Goal: Task Accomplishment & Management: Manage account settings

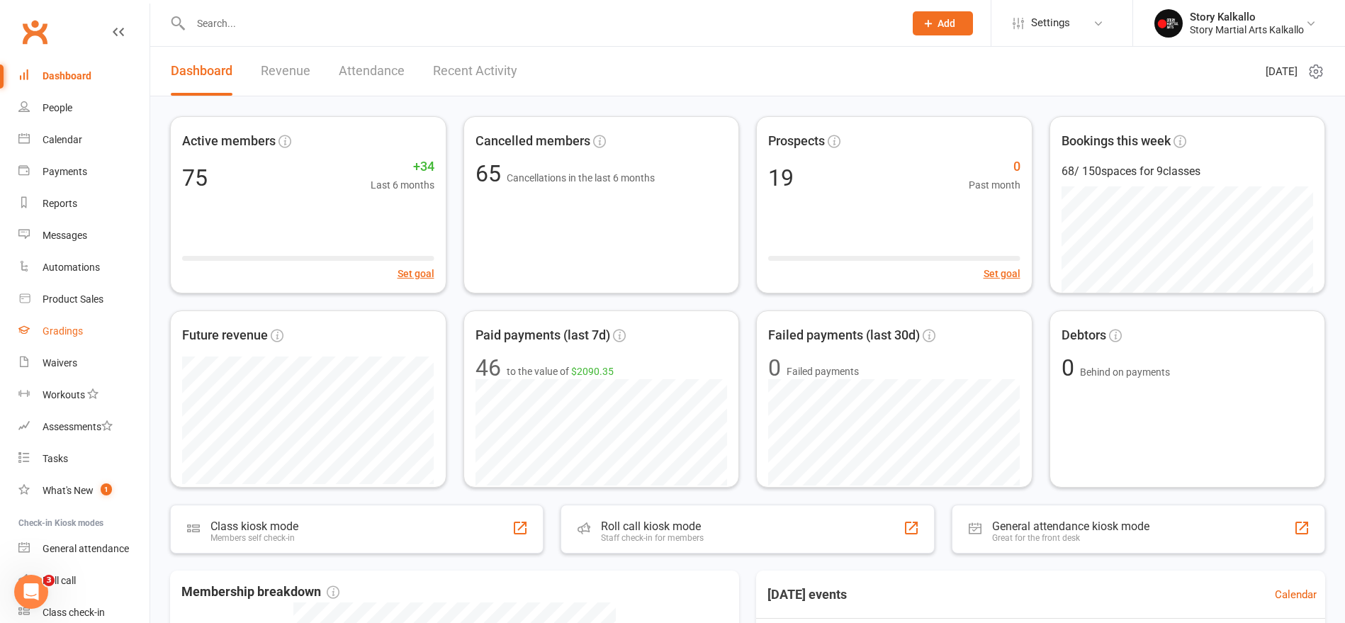
click at [40, 331] on link "Gradings" at bounding box center [83, 331] width 131 height 32
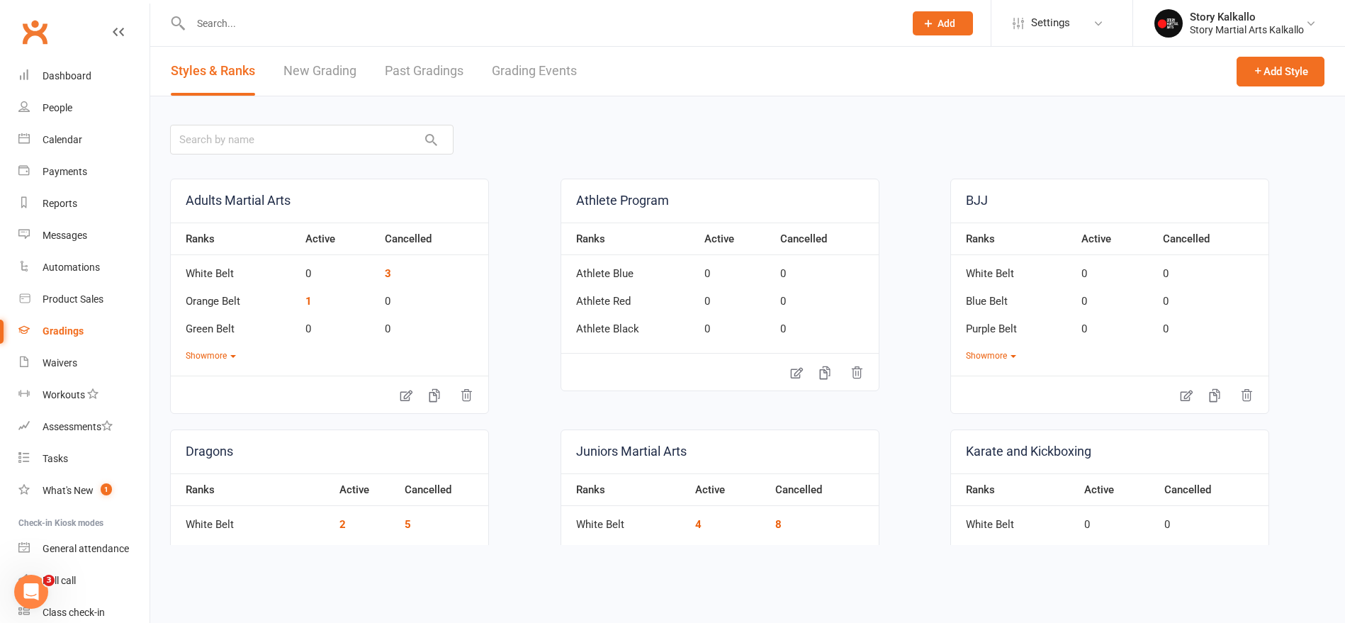
click at [504, 72] on link "Grading Events" at bounding box center [534, 71] width 85 height 49
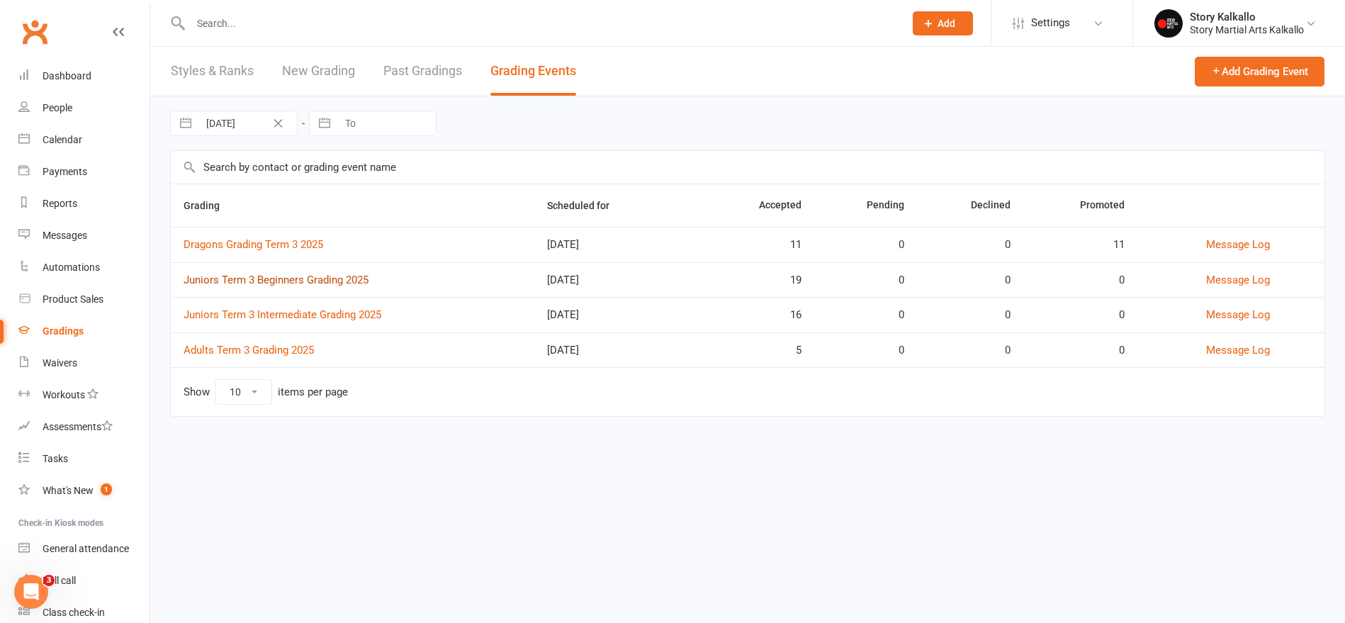
click at [317, 281] on link "Juniors Term 3 Beginners Grading 2025" at bounding box center [276, 280] width 185 height 13
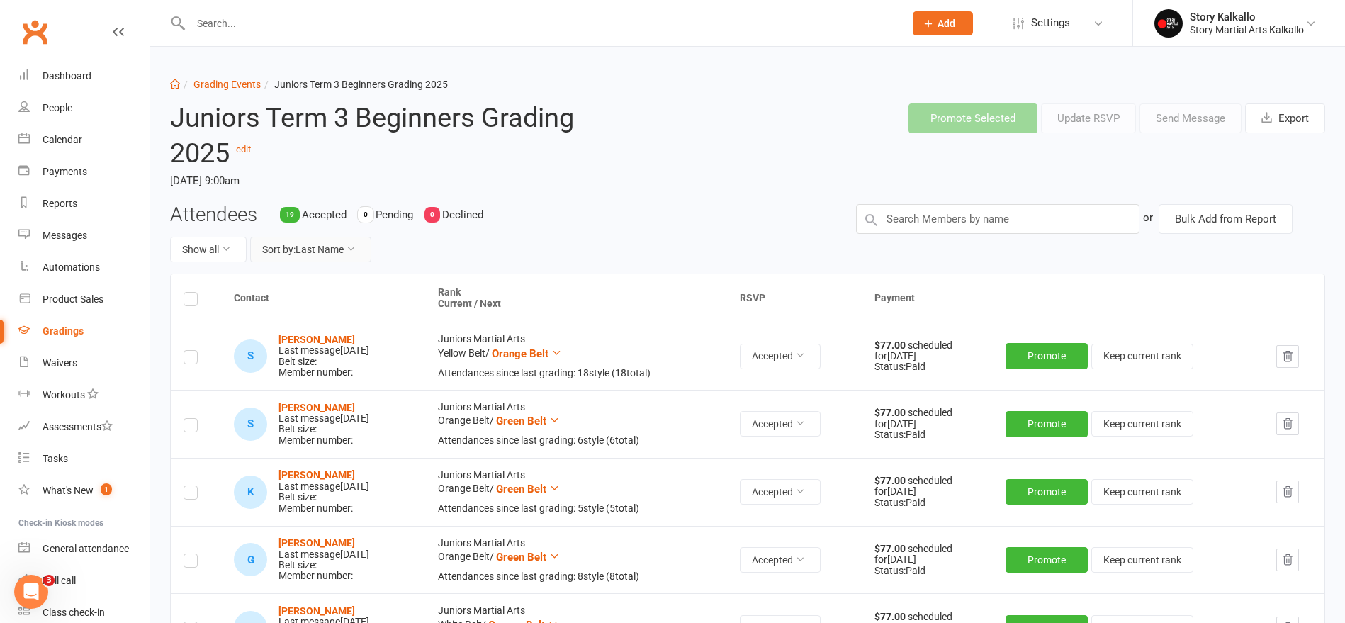
click at [340, 247] on button "Sort by: Last Name" at bounding box center [310, 250] width 121 height 26
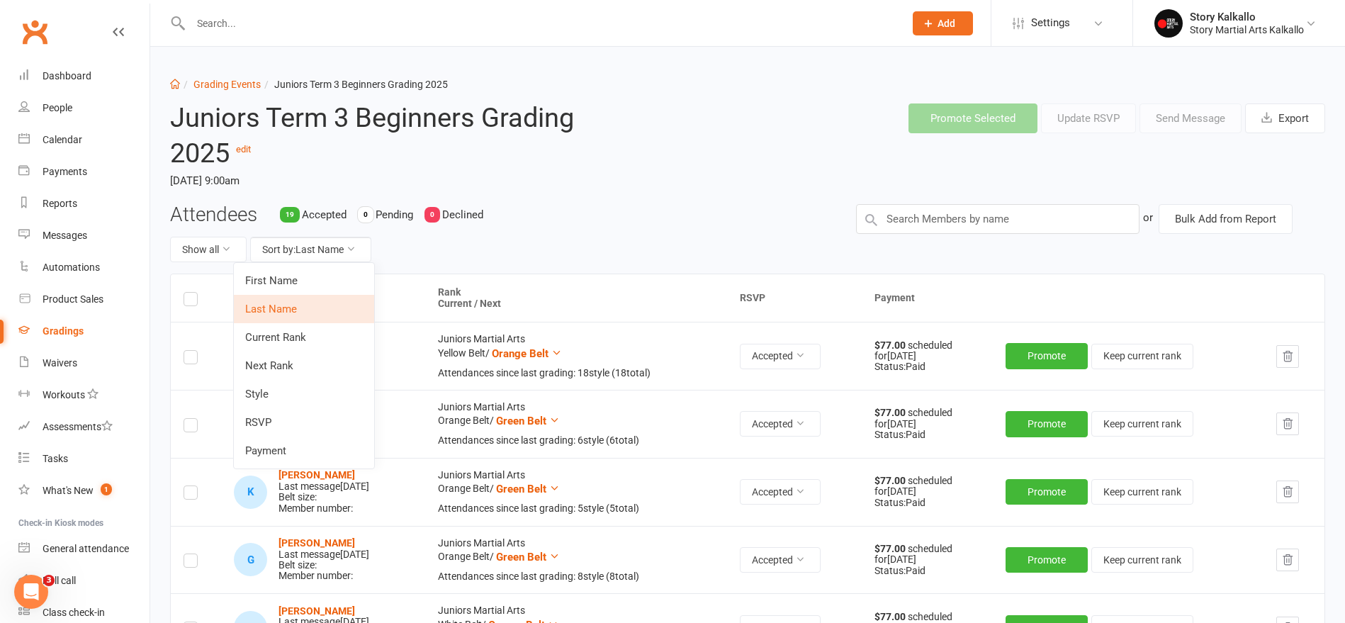
click at [291, 365] on link "Next Rank" at bounding box center [304, 366] width 140 height 28
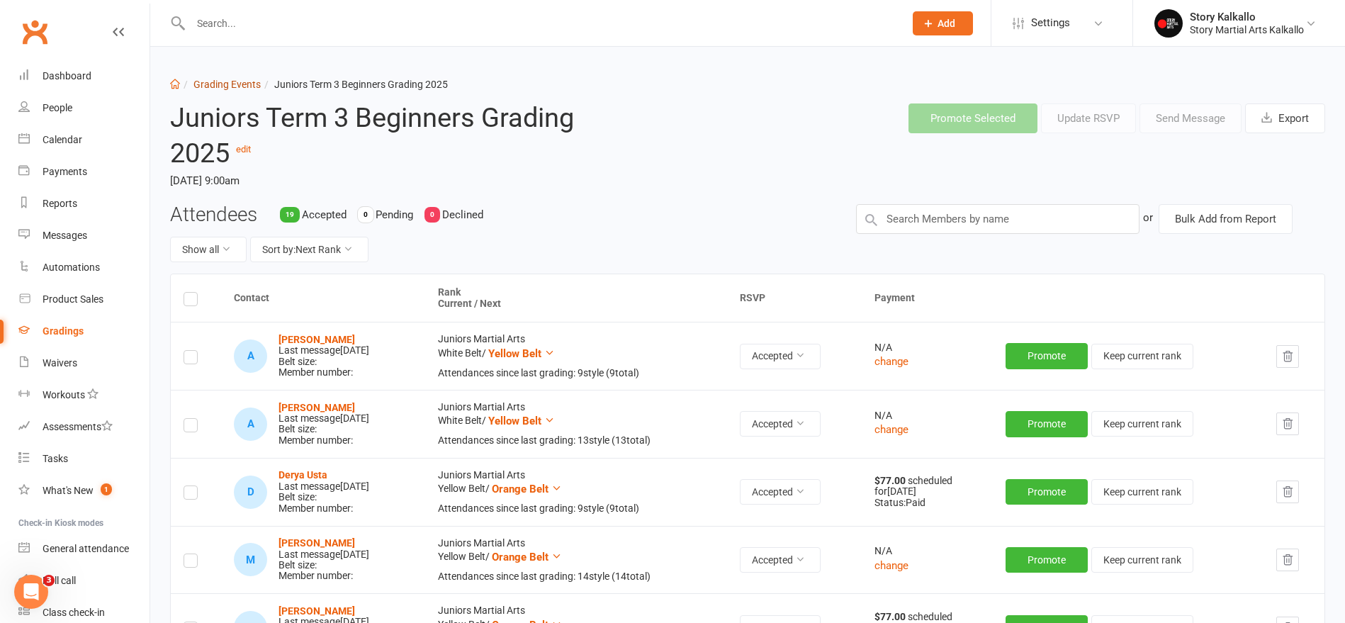
click at [220, 86] on link "Grading Events" at bounding box center [227, 84] width 67 height 11
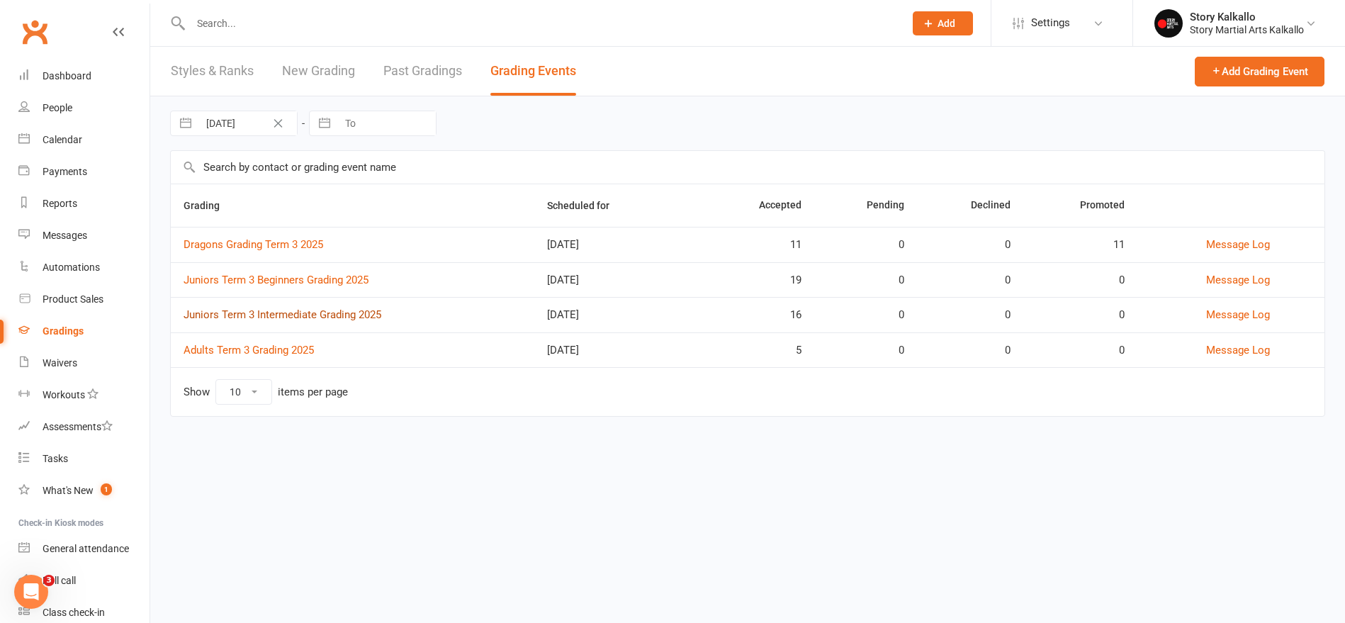
click at [309, 312] on link "Juniors Term 3 Intermediate Grading 2025" at bounding box center [283, 314] width 198 height 13
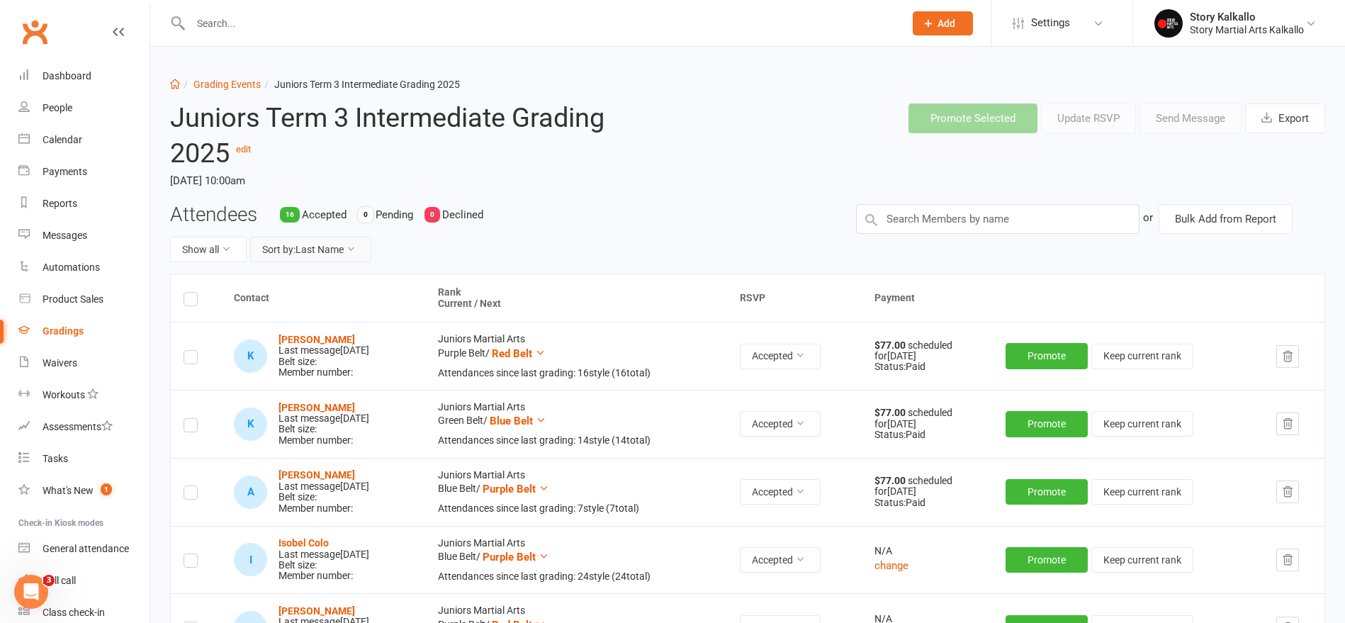
click at [366, 253] on button "Sort by: Last Name" at bounding box center [310, 250] width 121 height 26
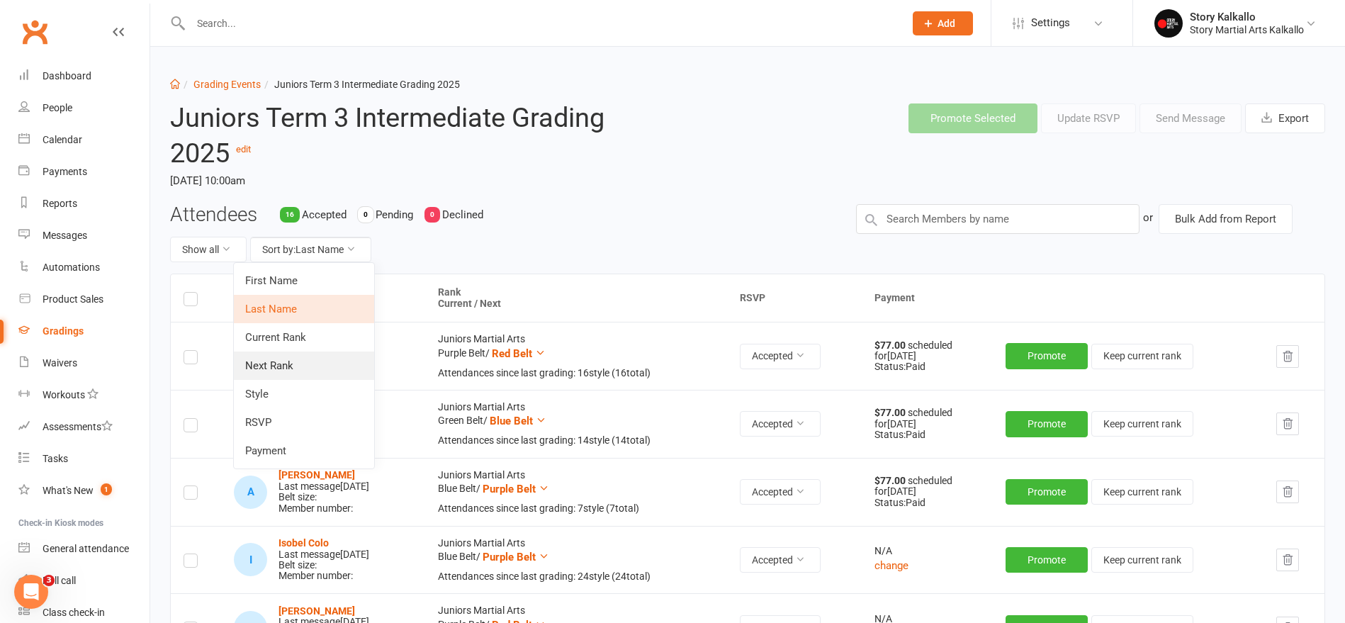
click at [286, 373] on link "Next Rank" at bounding box center [304, 366] width 140 height 28
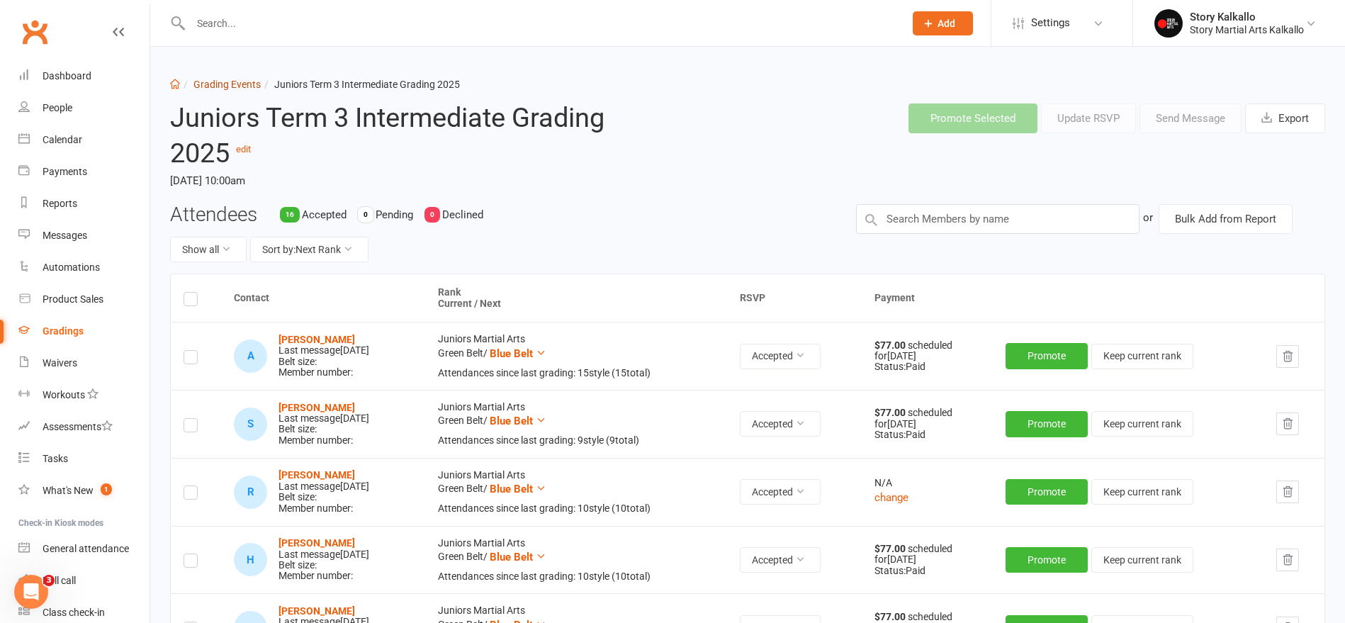
click at [227, 84] on link "Grading Events" at bounding box center [227, 84] width 67 height 11
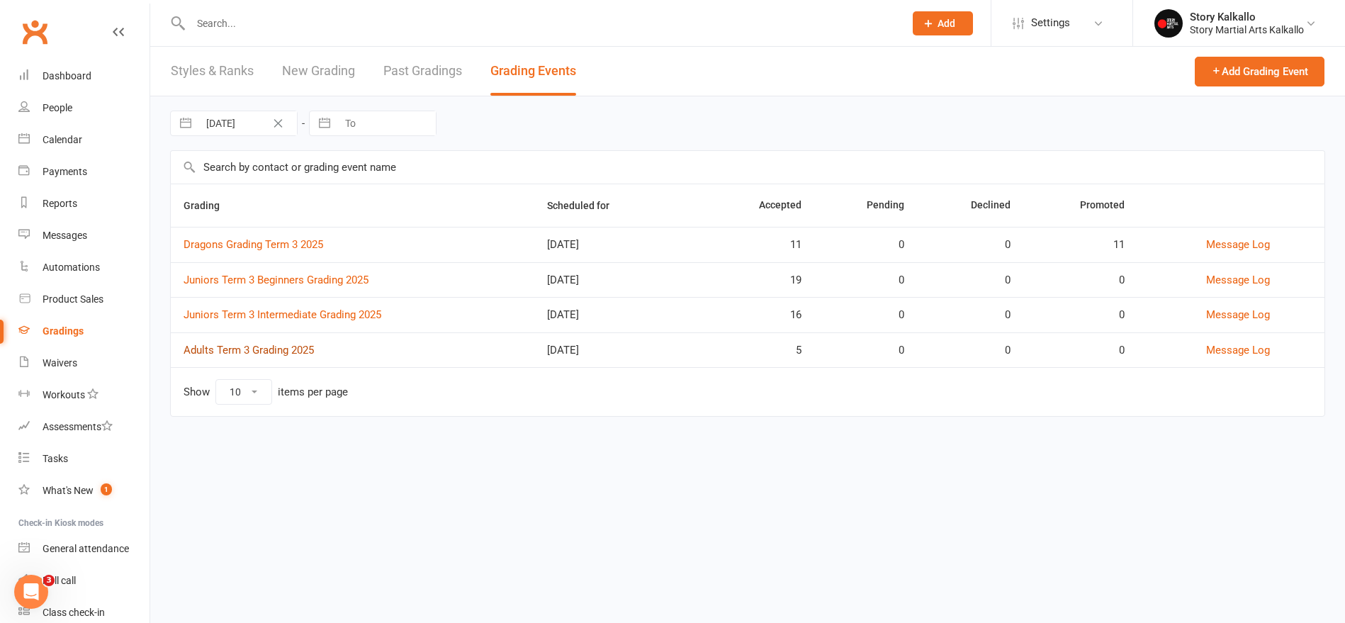
click at [294, 347] on link "Adults Term 3 Grading 2025" at bounding box center [249, 350] width 130 height 13
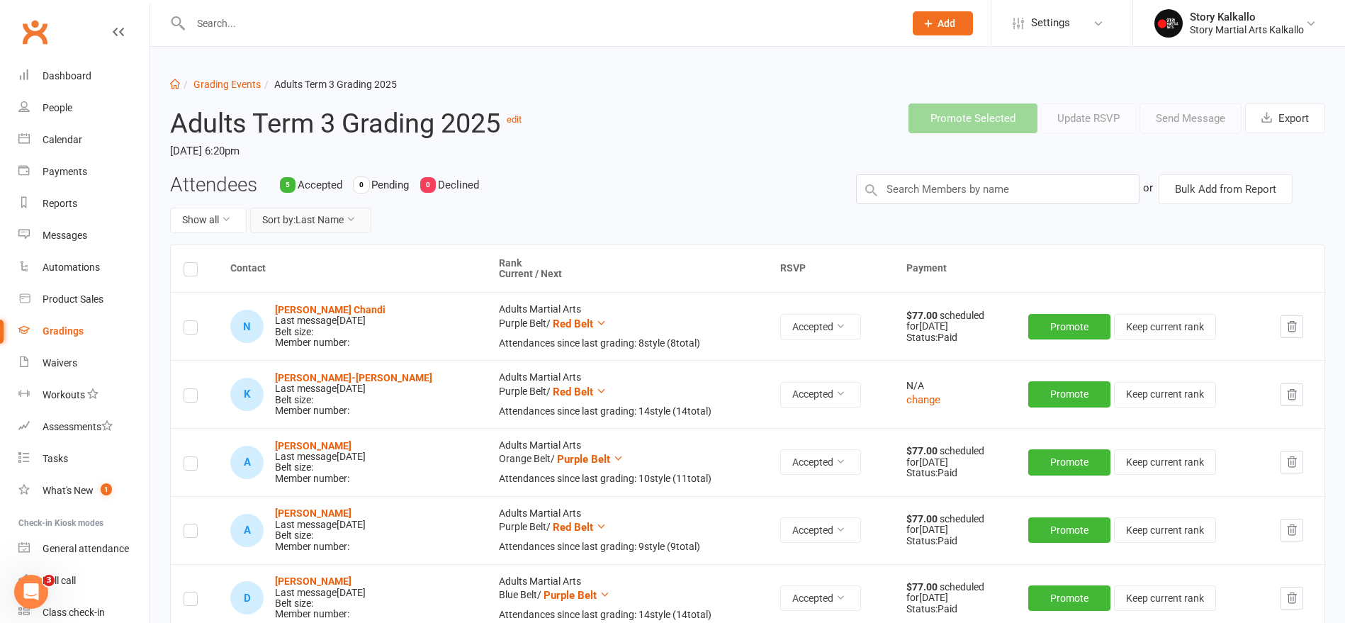
click at [333, 220] on button "Sort by: Last Name" at bounding box center [310, 221] width 121 height 26
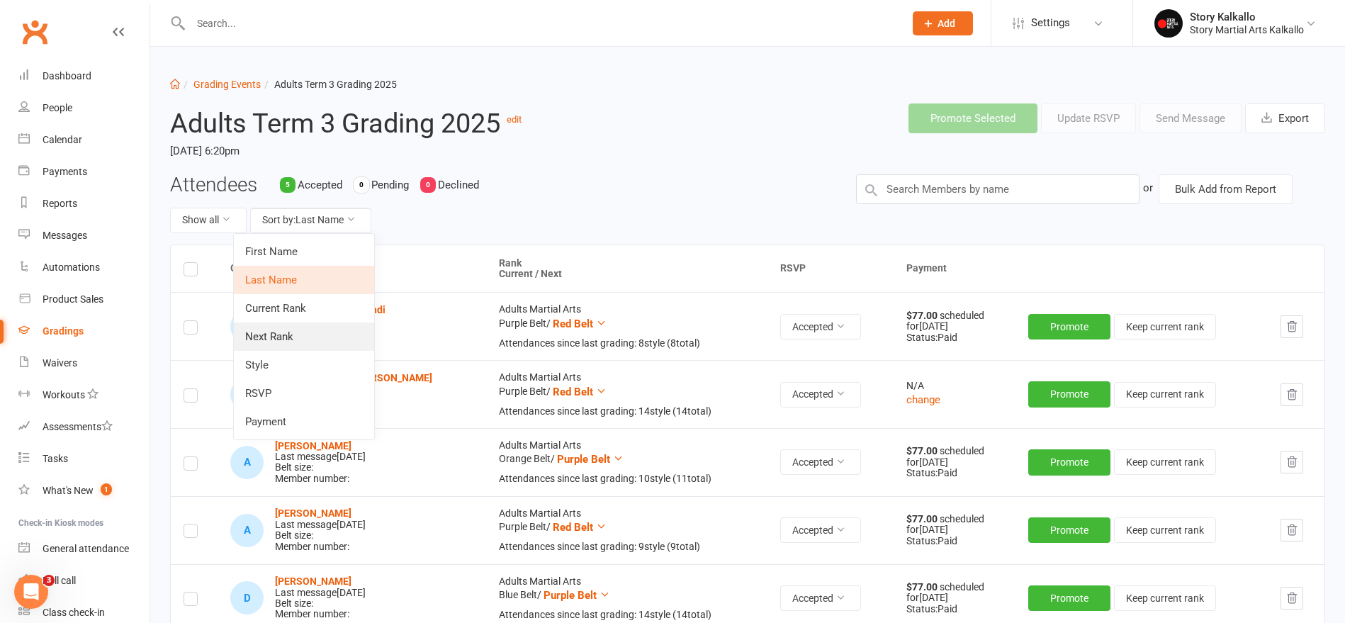
click at [298, 343] on link "Next Rank" at bounding box center [304, 337] width 140 height 28
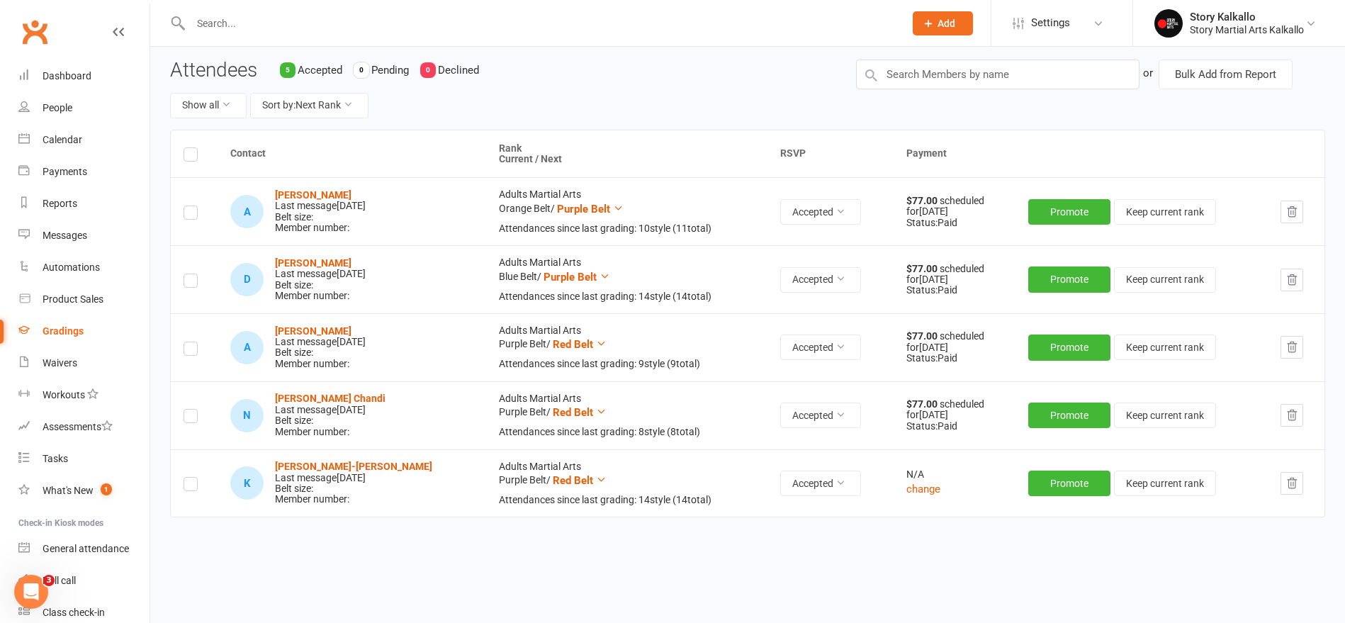
scroll to position [116, 0]
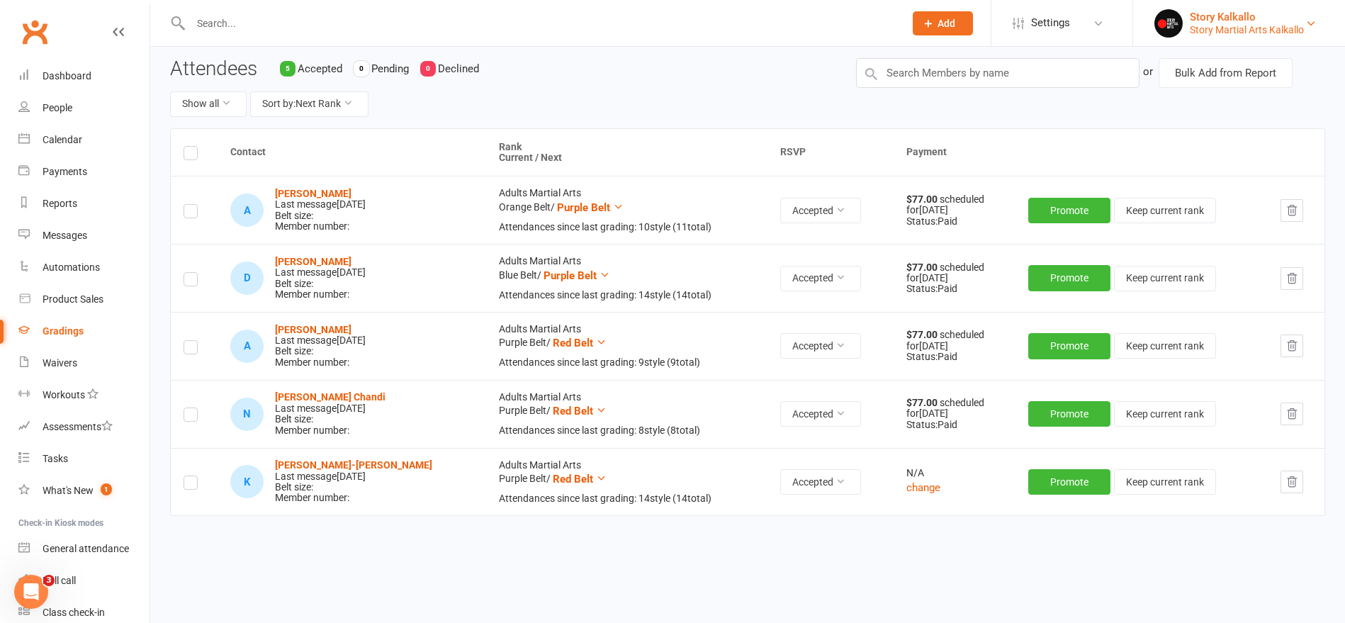
click at [1193, 25] on div "Story Martial Arts Kalkallo" at bounding box center [1247, 29] width 114 height 13
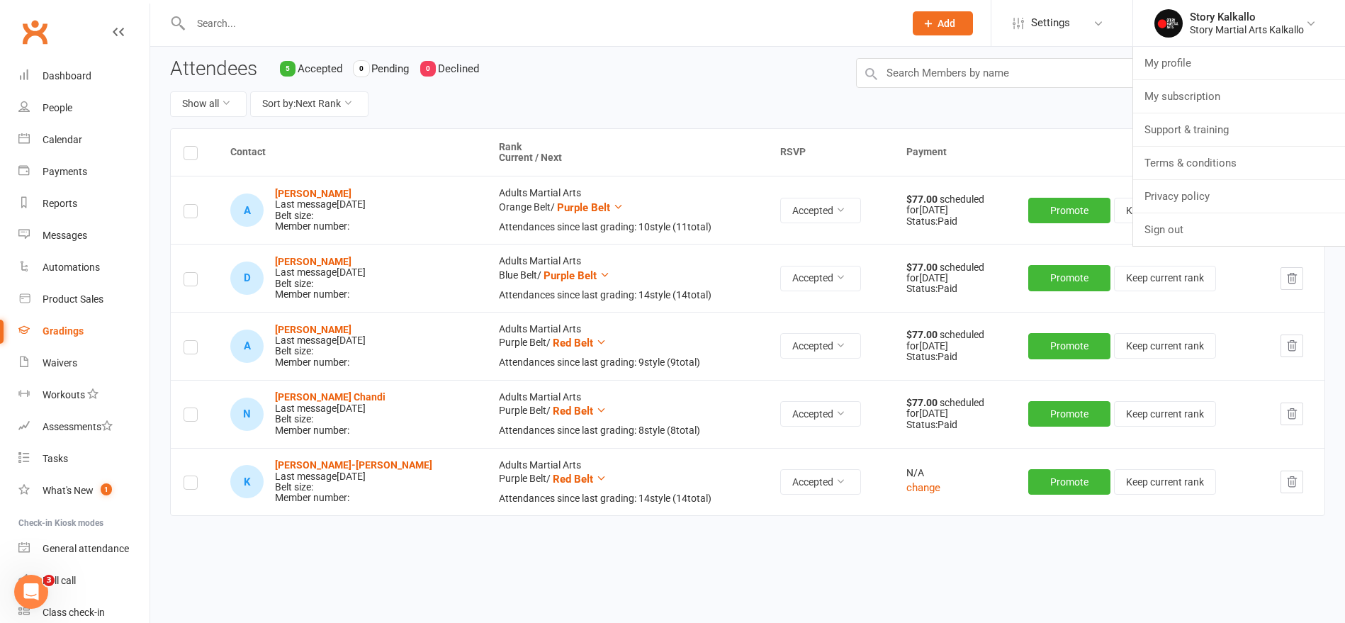
click at [1163, 230] on link "Sign out" at bounding box center [1239, 229] width 212 height 33
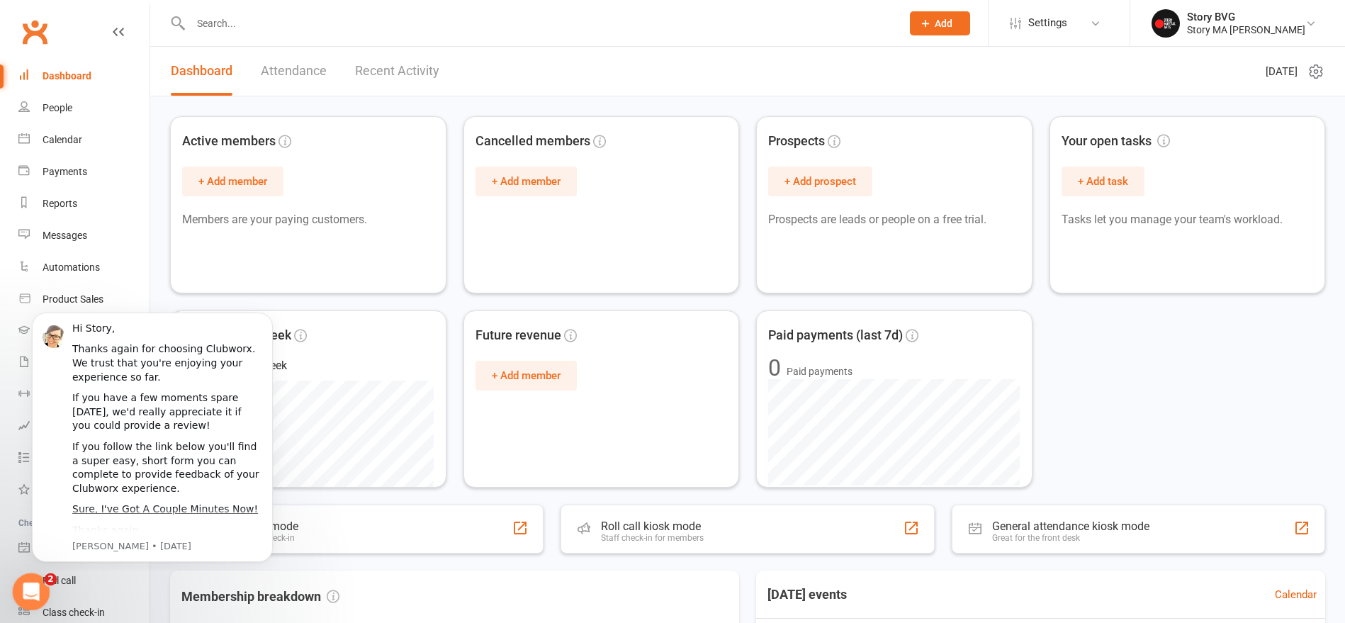
click at [45, 589] on div "Open Intercom Messenger" at bounding box center [29, 589] width 47 height 47
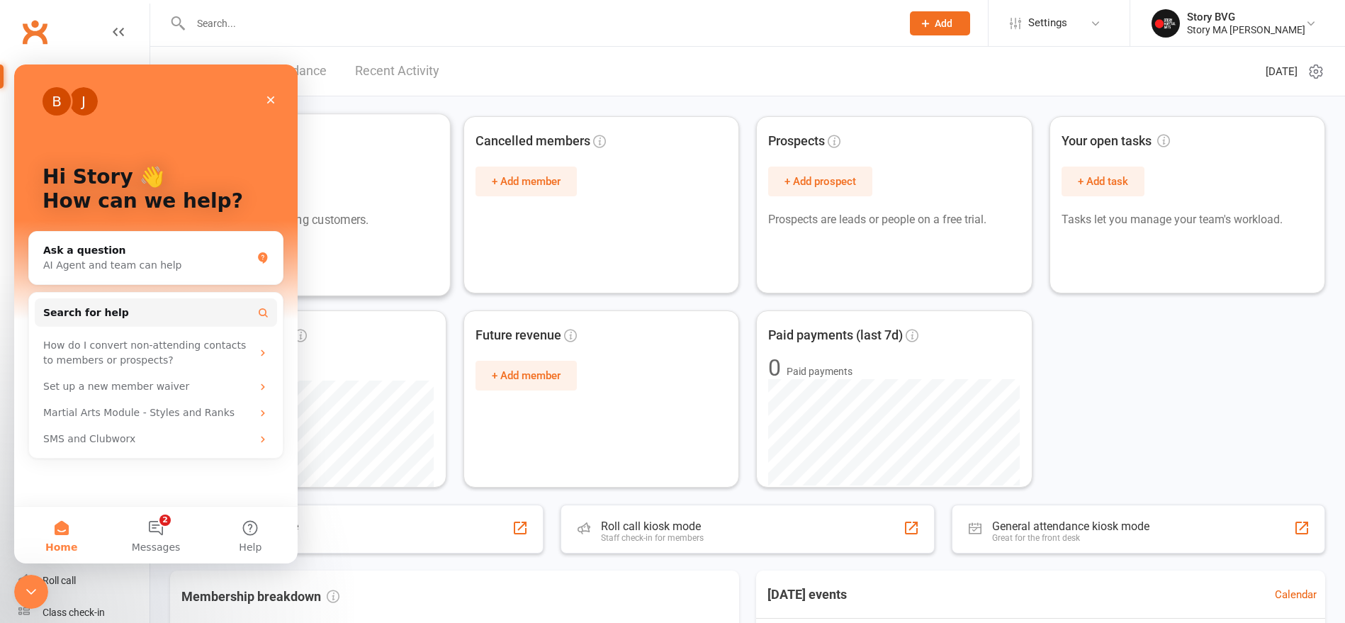
click at [465, 108] on div "Active members + Add member Members are your paying customers. Cancelled member…" at bounding box center [747, 554] width 1195 height 916
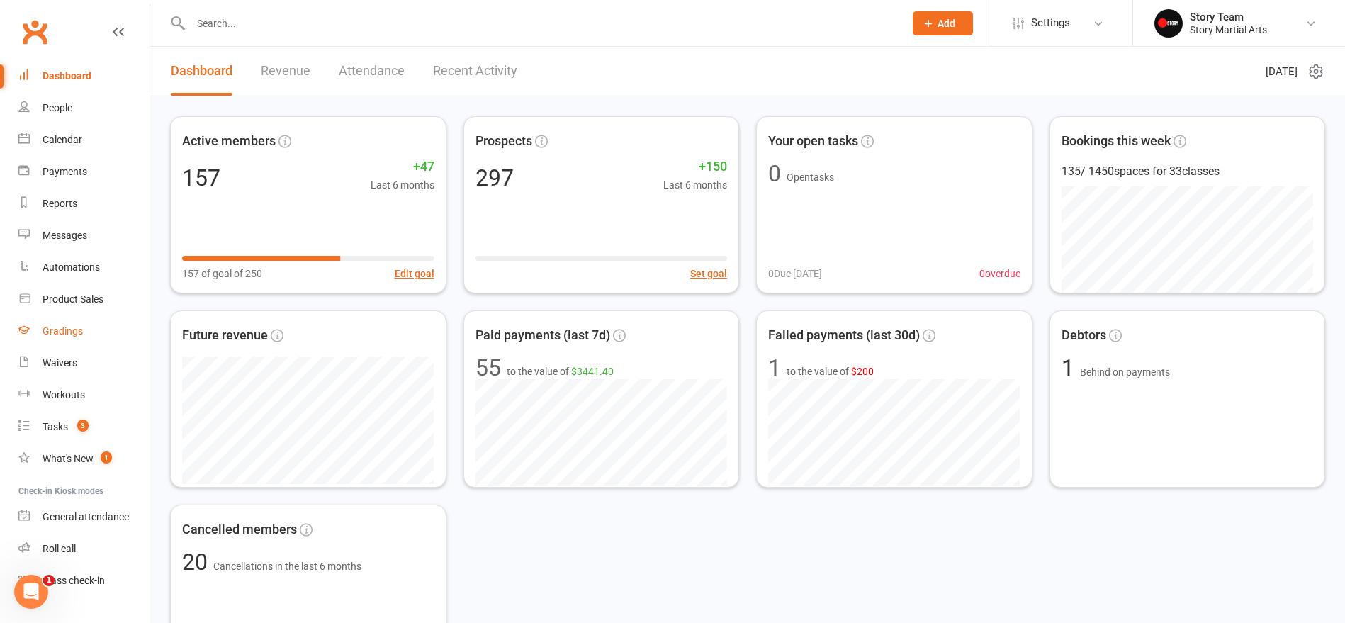
click at [47, 335] on div "Gradings" at bounding box center [63, 330] width 40 height 11
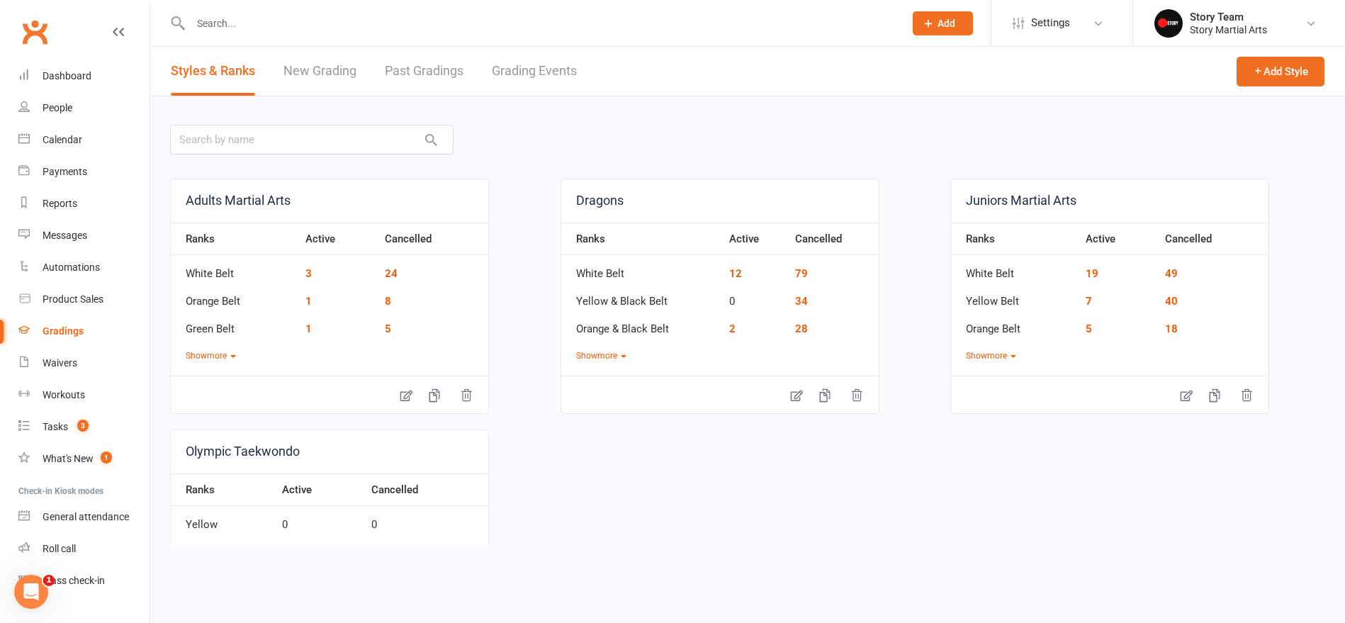
click at [549, 72] on link "Grading Events" at bounding box center [534, 71] width 85 height 49
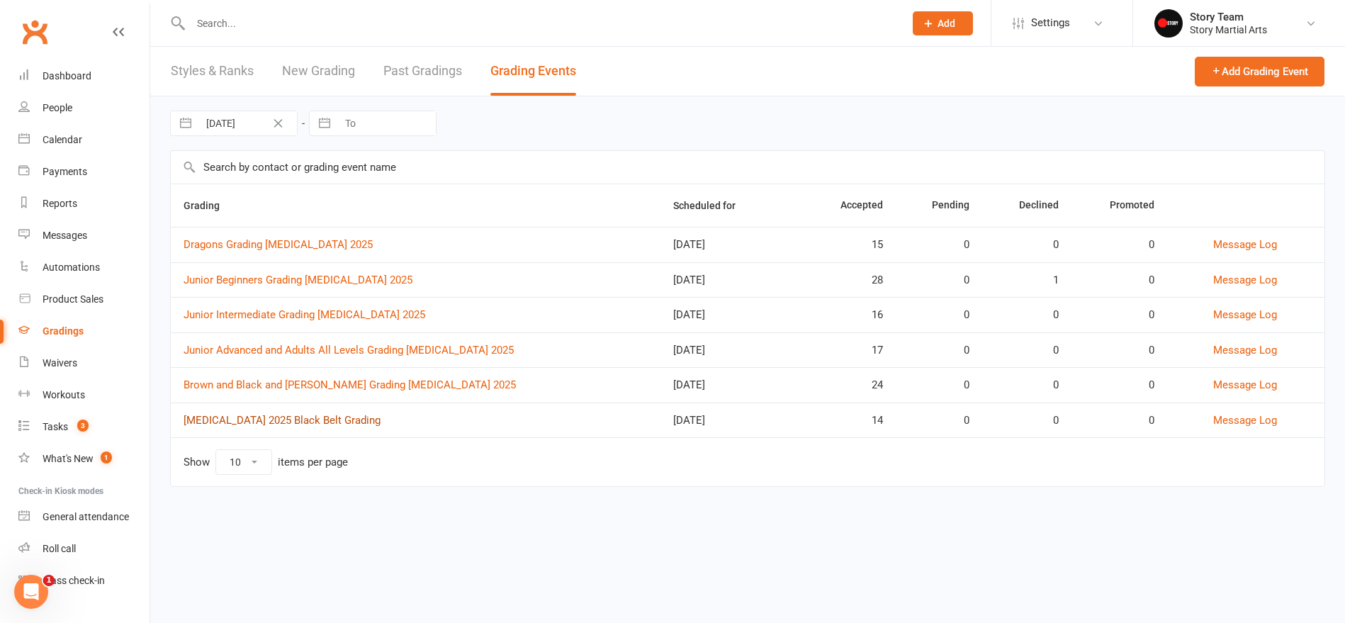
click at [272, 419] on link "T3 2025 Black Belt Grading" at bounding box center [282, 420] width 197 height 13
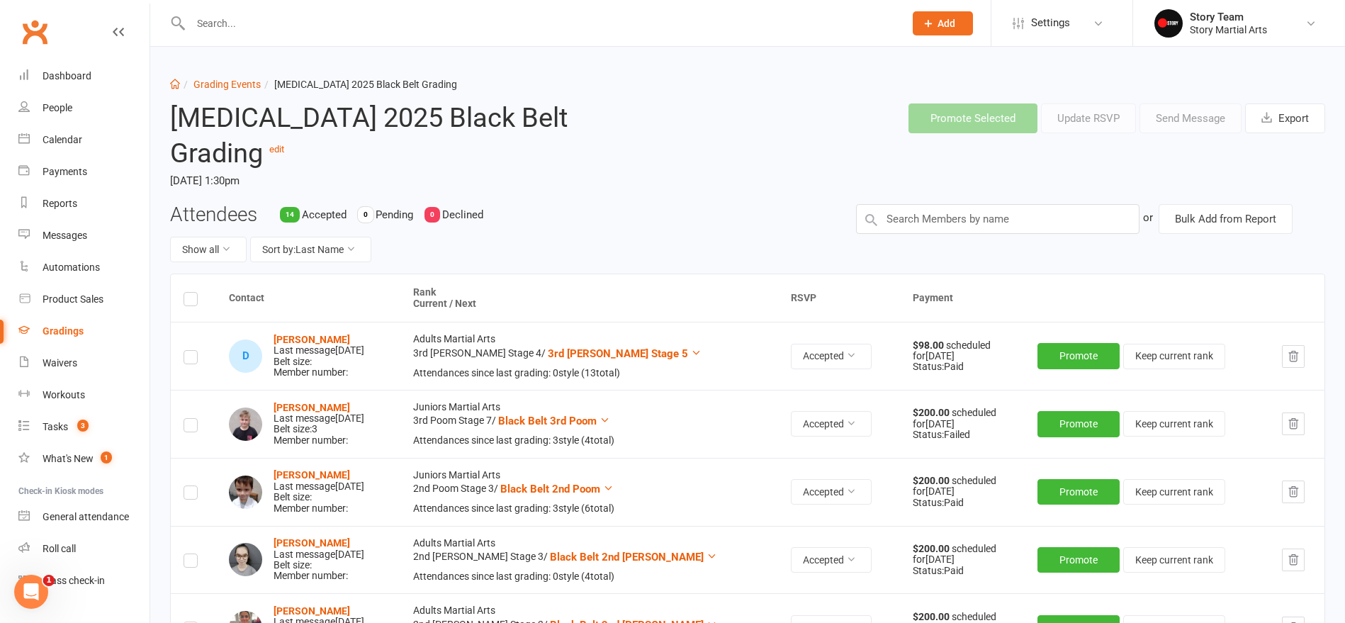
click at [279, 26] on input "text" at bounding box center [540, 23] width 708 height 20
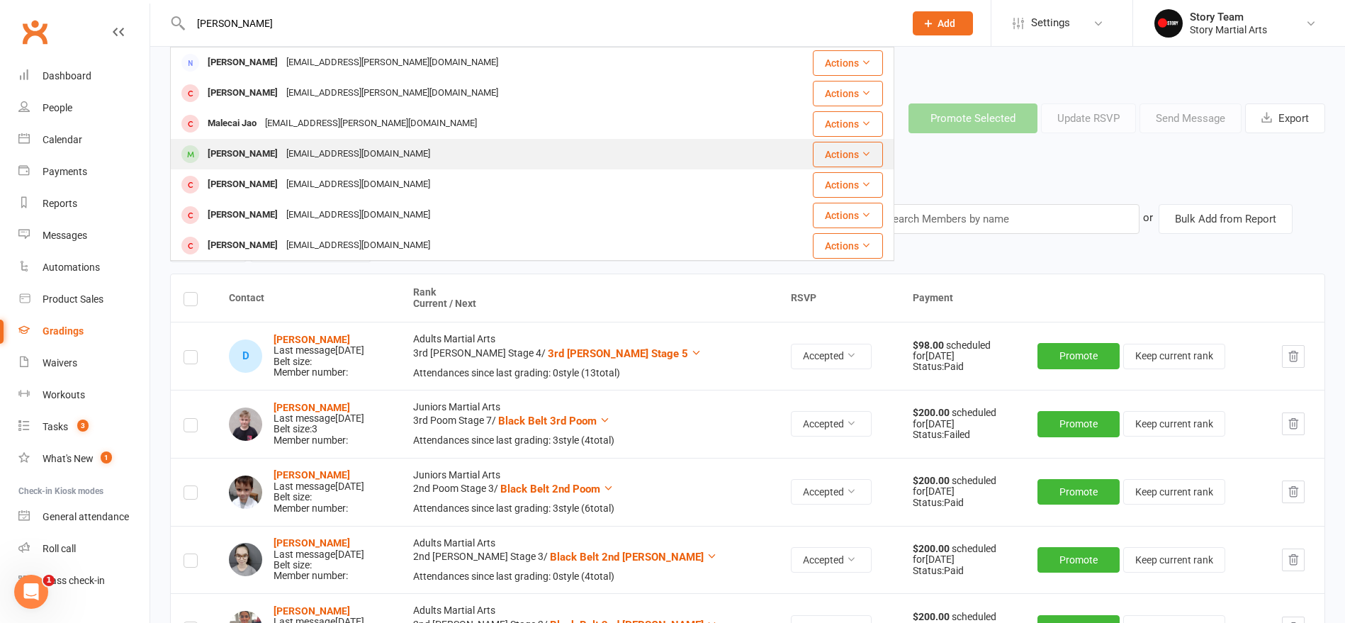
type input "william"
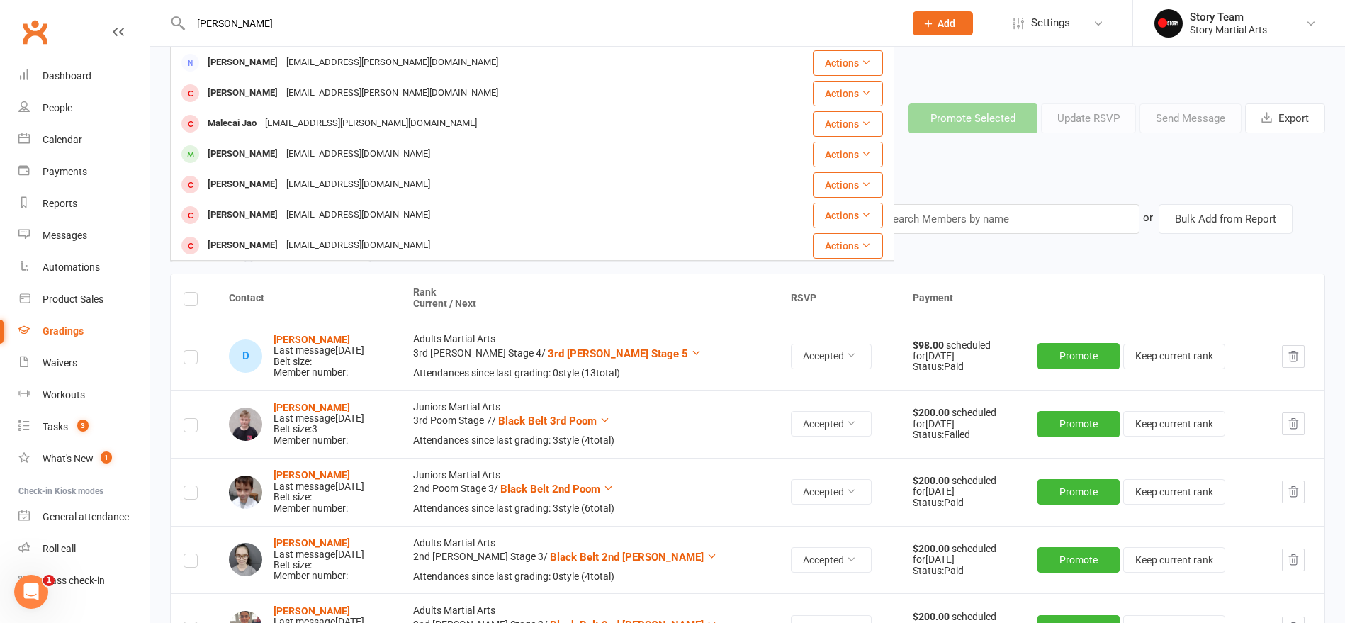
click at [256, 155] on div "William Camillo" at bounding box center [242, 154] width 79 height 21
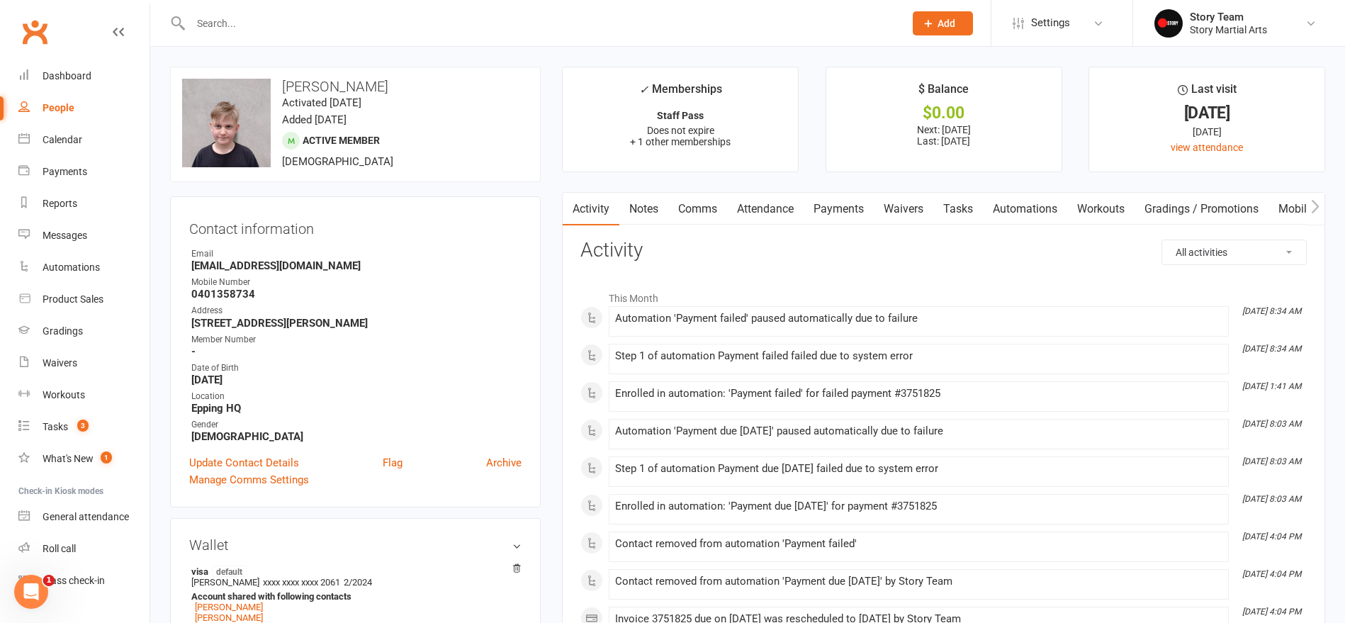
click at [833, 210] on link "Payments" at bounding box center [839, 209] width 70 height 33
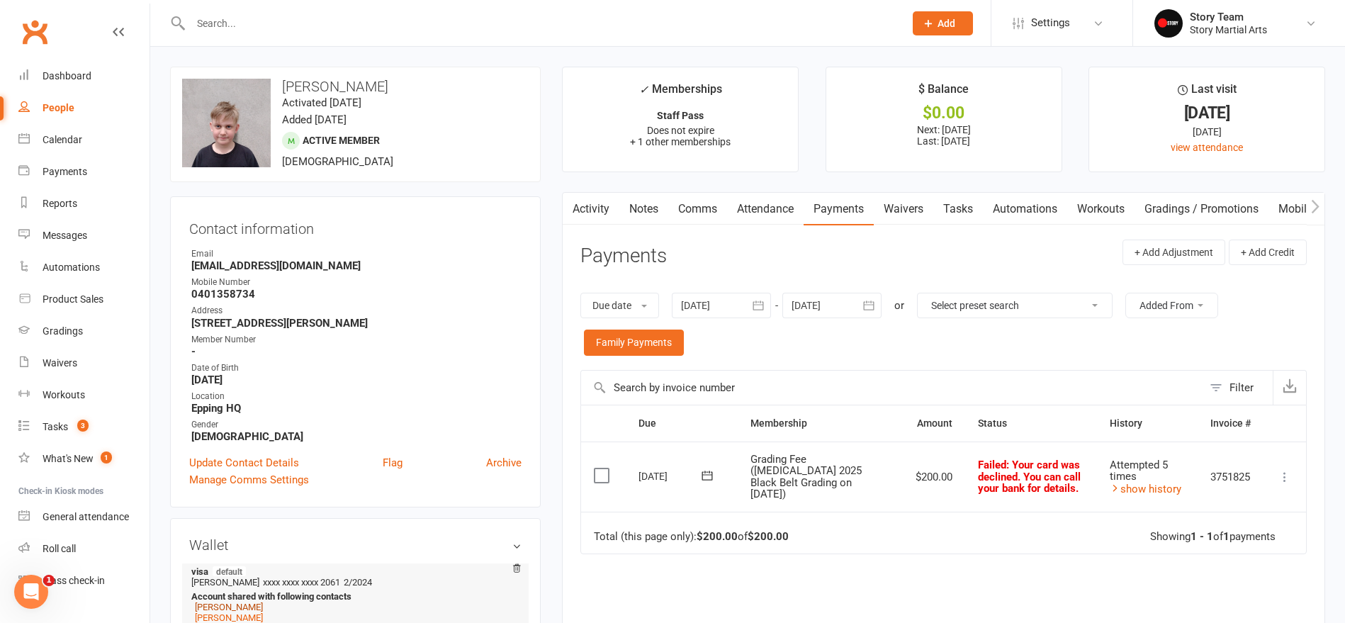
click at [211, 609] on link "Karen Camillo" at bounding box center [229, 607] width 68 height 11
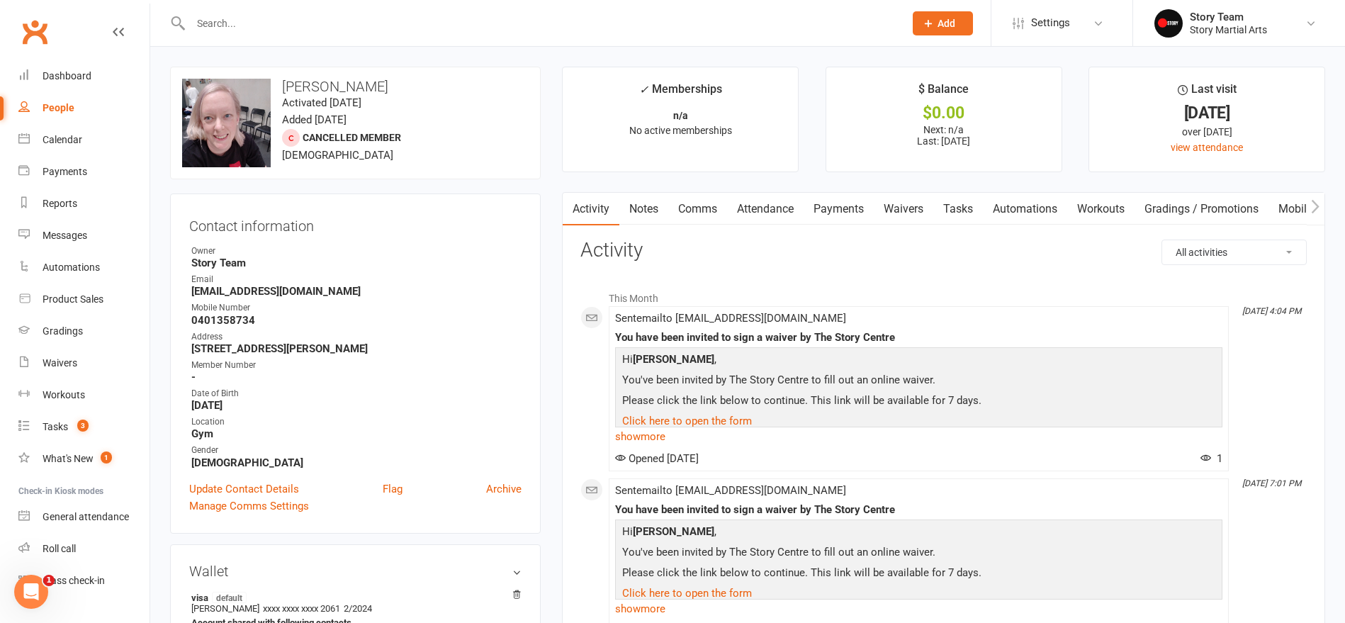
click at [904, 203] on link "Waivers" at bounding box center [904, 209] width 60 height 33
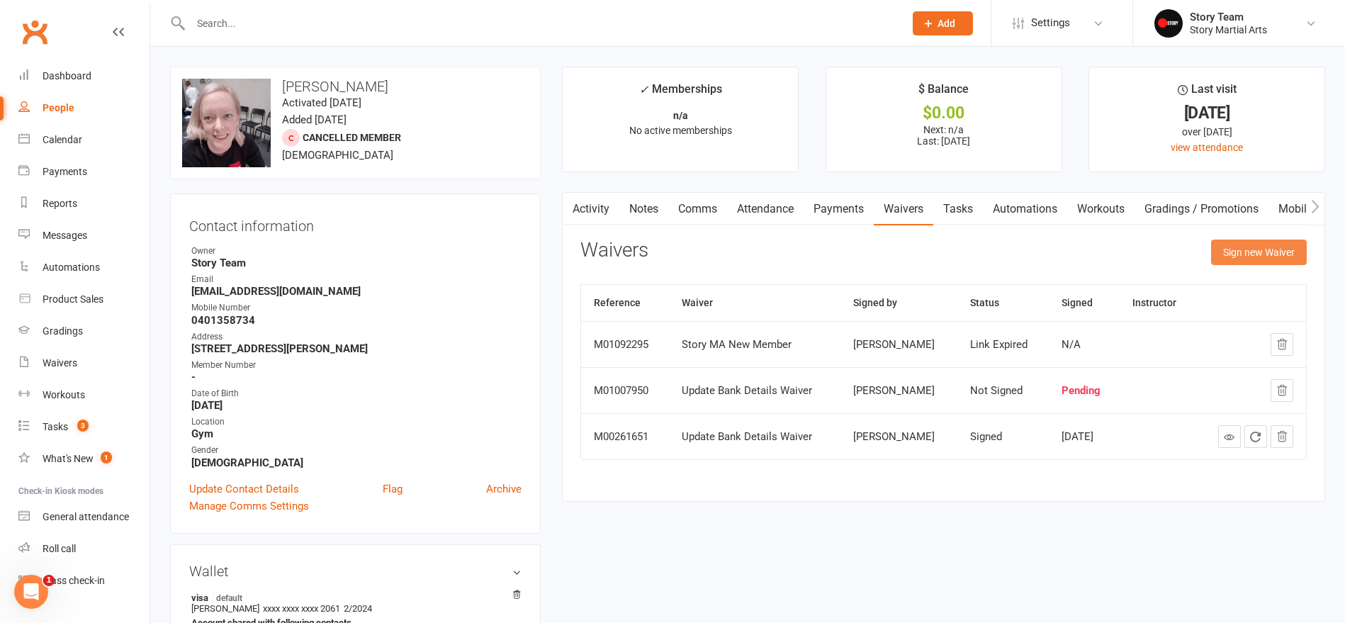
click at [1235, 250] on button "Sign new Waiver" at bounding box center [1259, 253] width 96 height 26
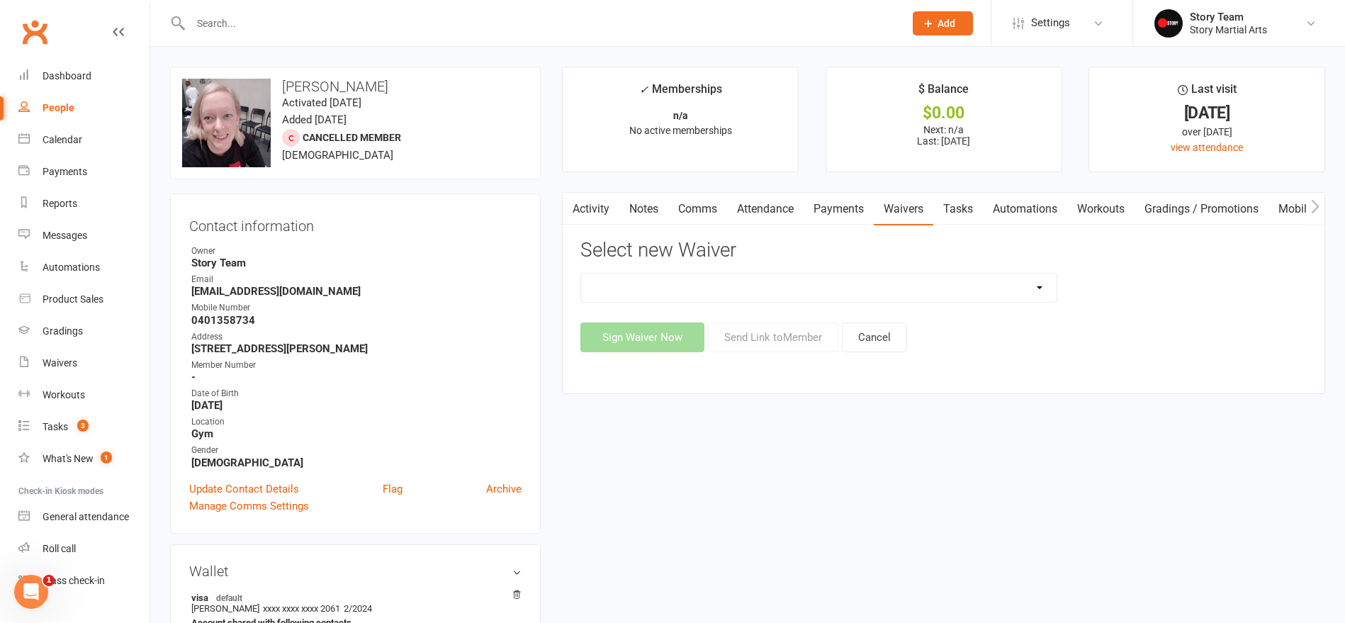
select select "3780"
drag, startPoint x: 766, startPoint y: 336, endPoint x: 758, endPoint y: 337, distance: 7.8
click at [763, 337] on button "Send Link to Member" at bounding box center [773, 338] width 130 height 30
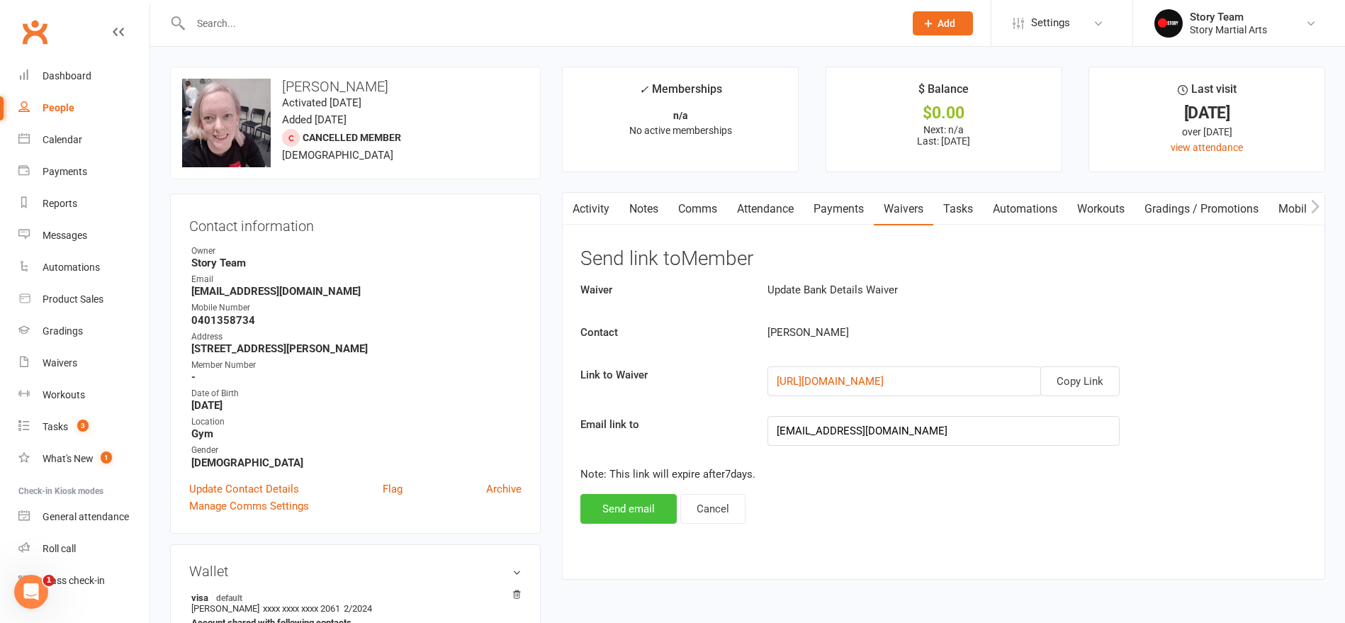
click at [627, 509] on button "Send email" at bounding box center [629, 509] width 96 height 30
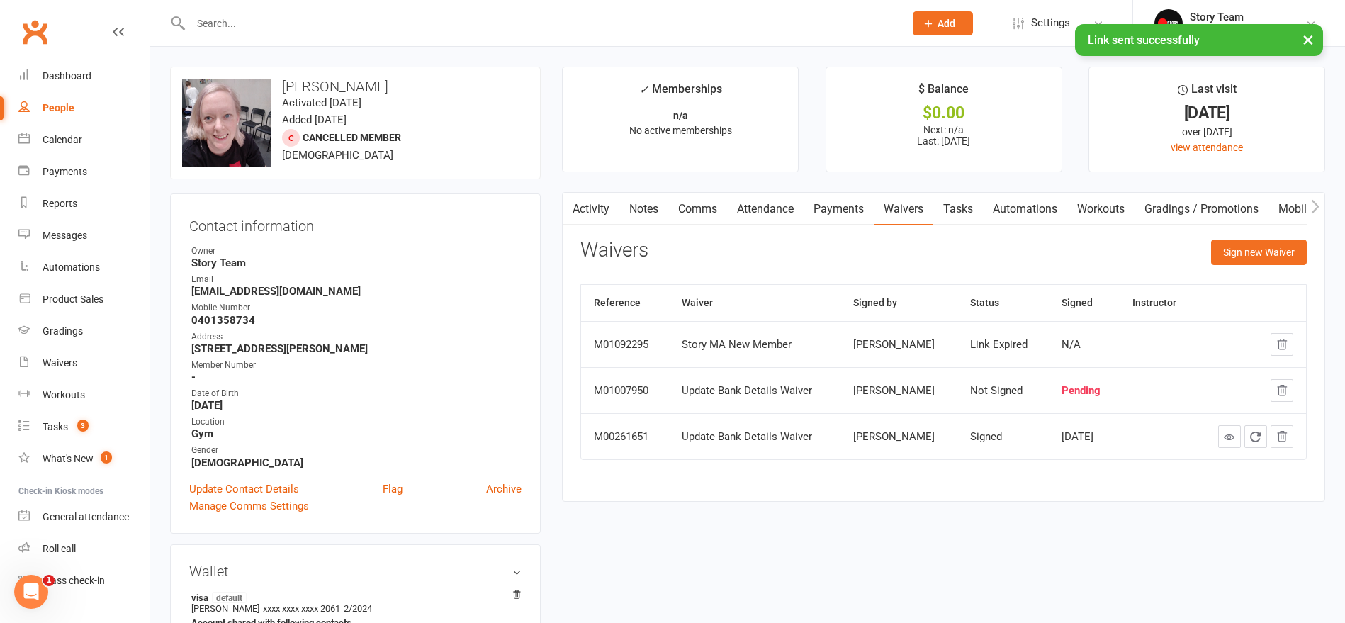
click at [583, 210] on link "Activity" at bounding box center [591, 209] width 57 height 33
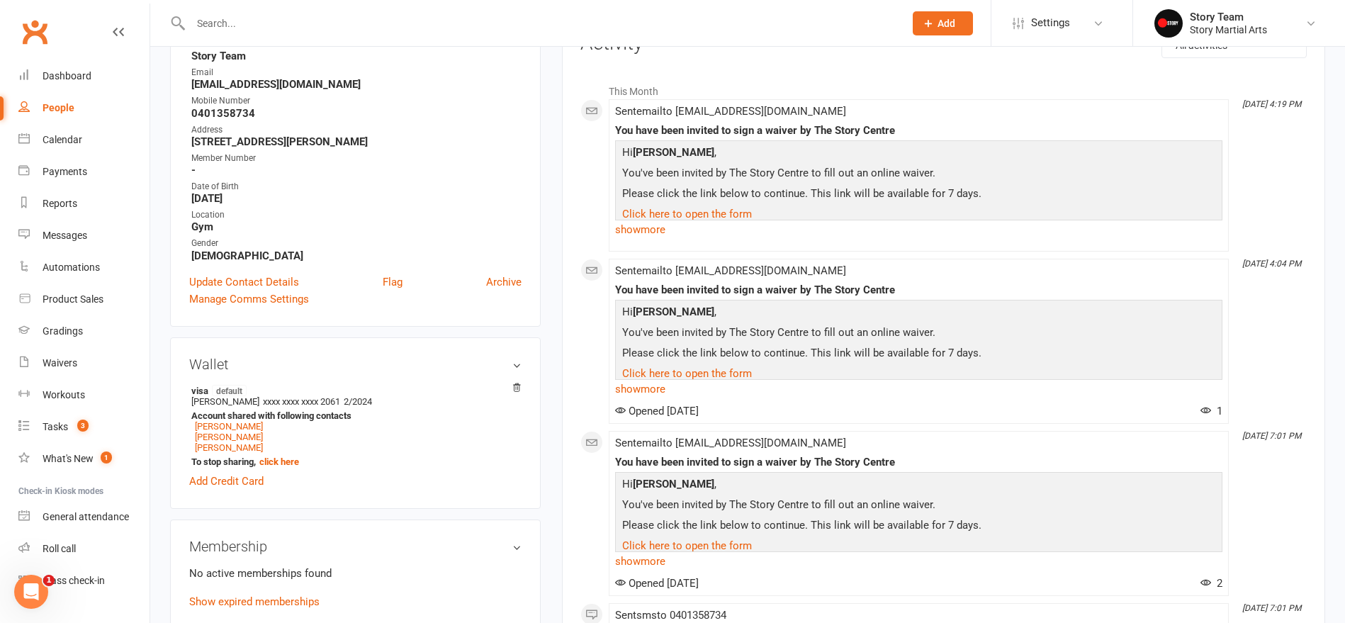
scroll to position [218, 0]
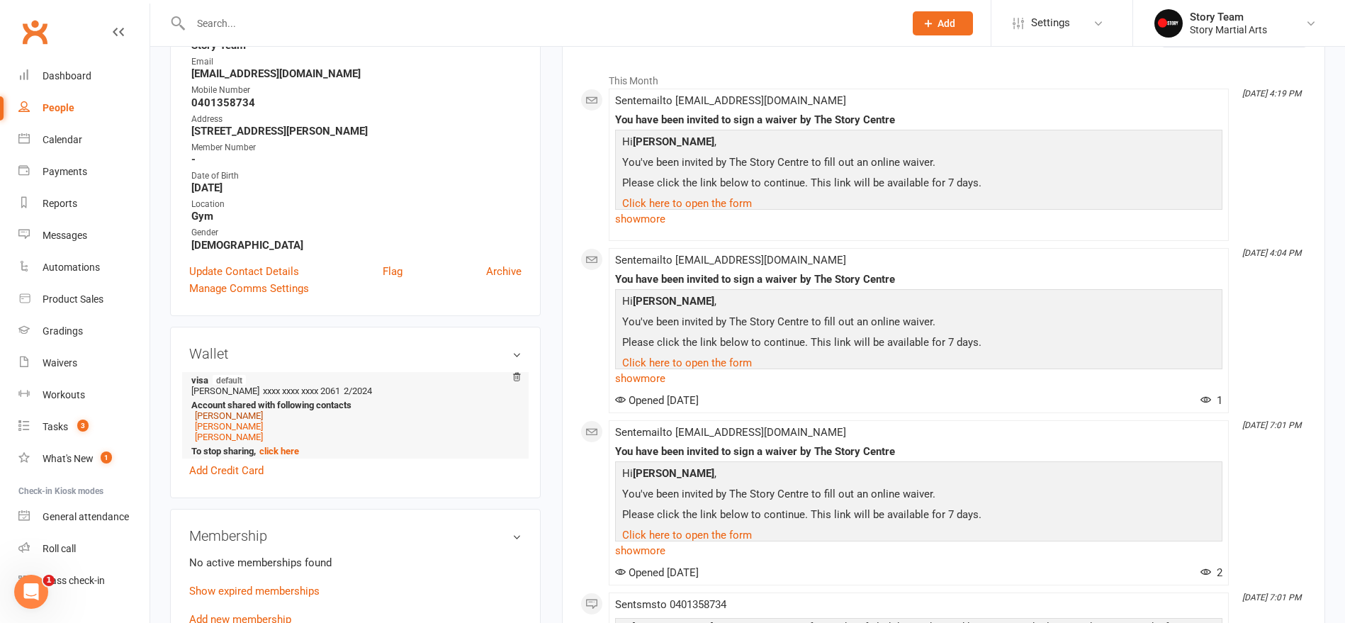
click at [224, 414] on link "William Camillo" at bounding box center [229, 415] width 68 height 11
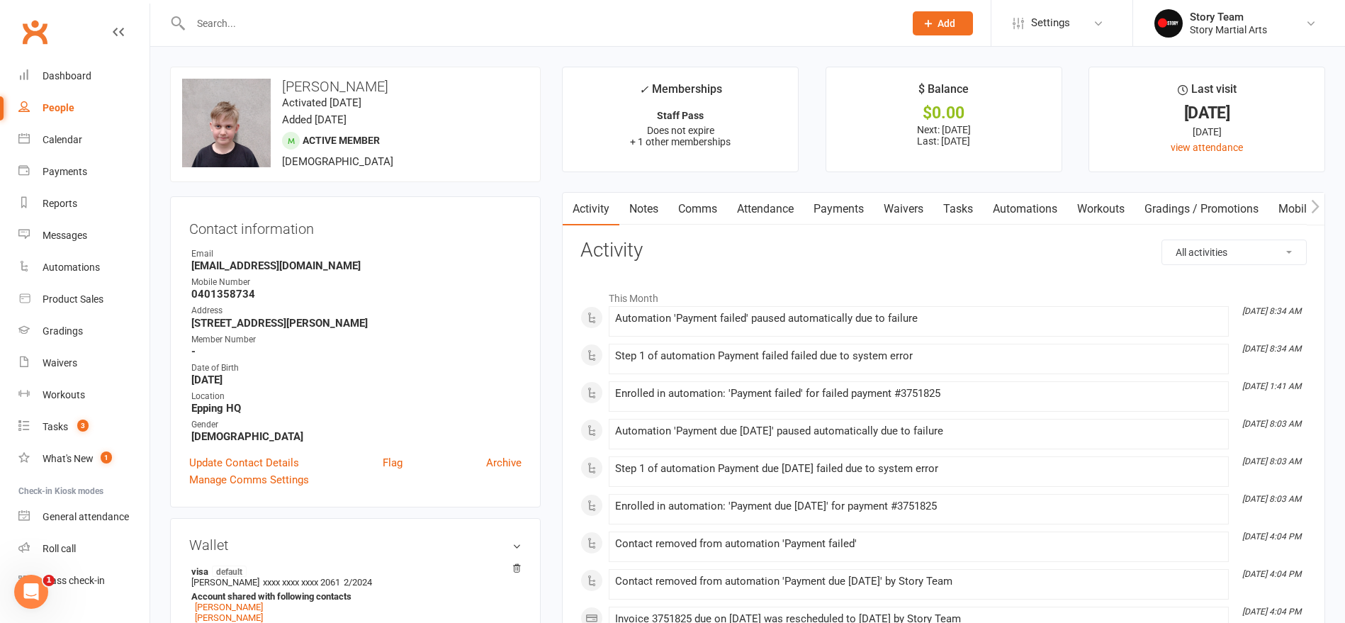
click at [832, 210] on link "Payments" at bounding box center [839, 209] width 70 height 33
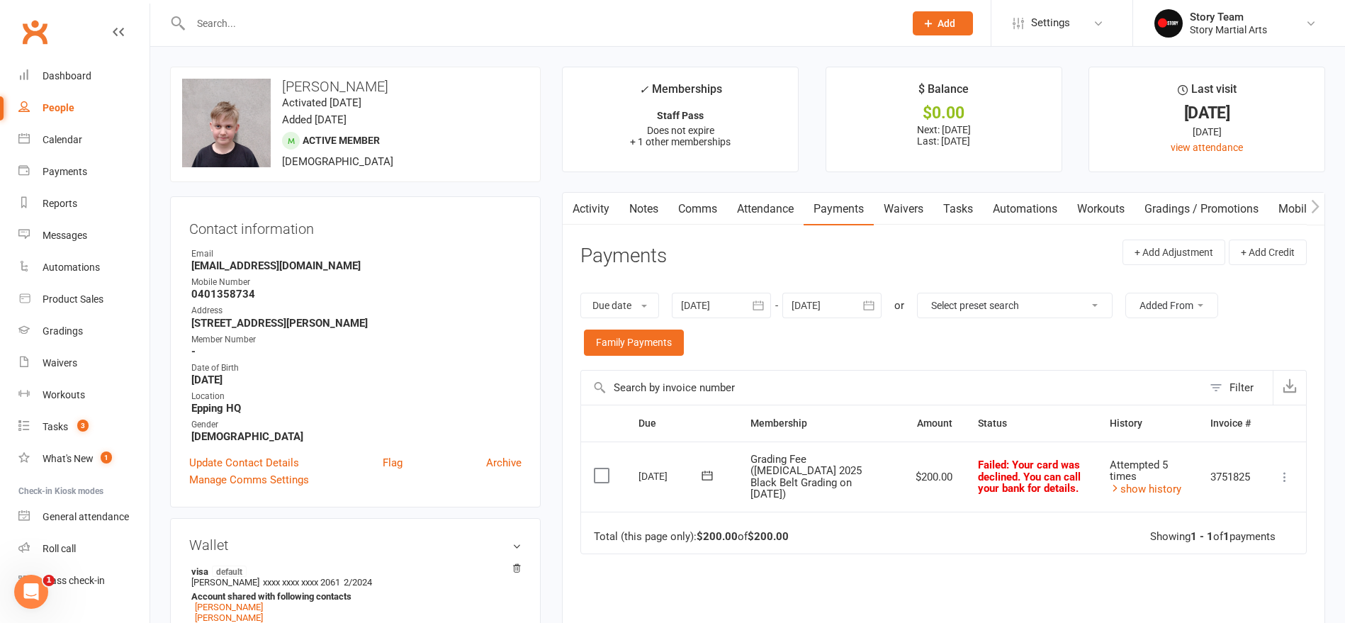
click at [1287, 470] on icon at bounding box center [1285, 477] width 14 height 14
click at [1031, 563] on div "Due Contact Membership Amount Status History Invoice # Select this 10 Sep 2025 …" at bounding box center [944, 571] width 727 height 333
click at [707, 469] on icon at bounding box center [707, 476] width 14 height 14
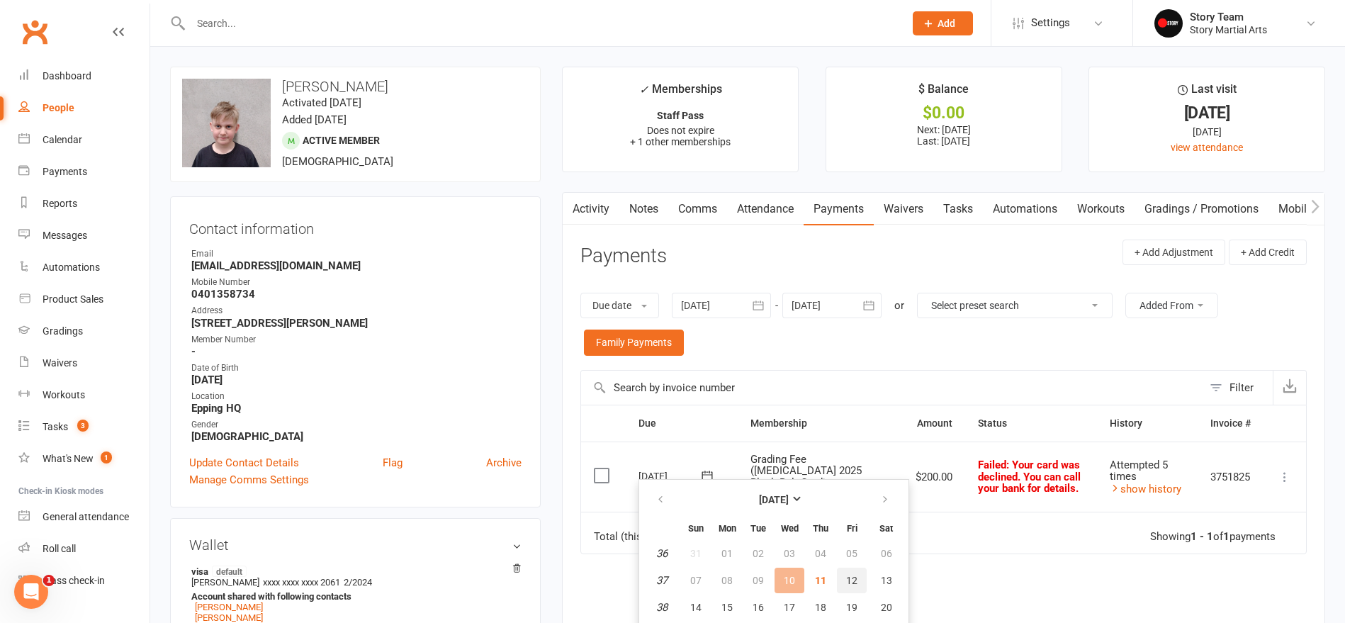
click at [853, 579] on span "12" at bounding box center [851, 580] width 11 height 11
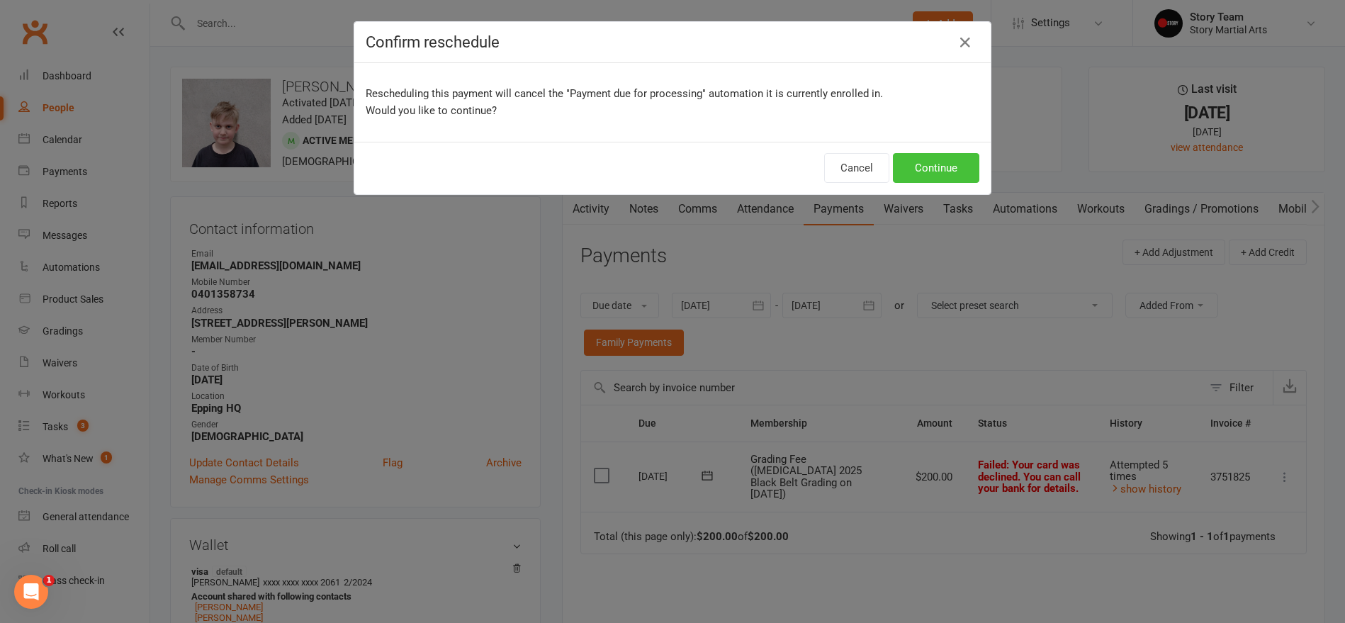
click at [921, 165] on button "Continue" at bounding box center [936, 168] width 86 height 30
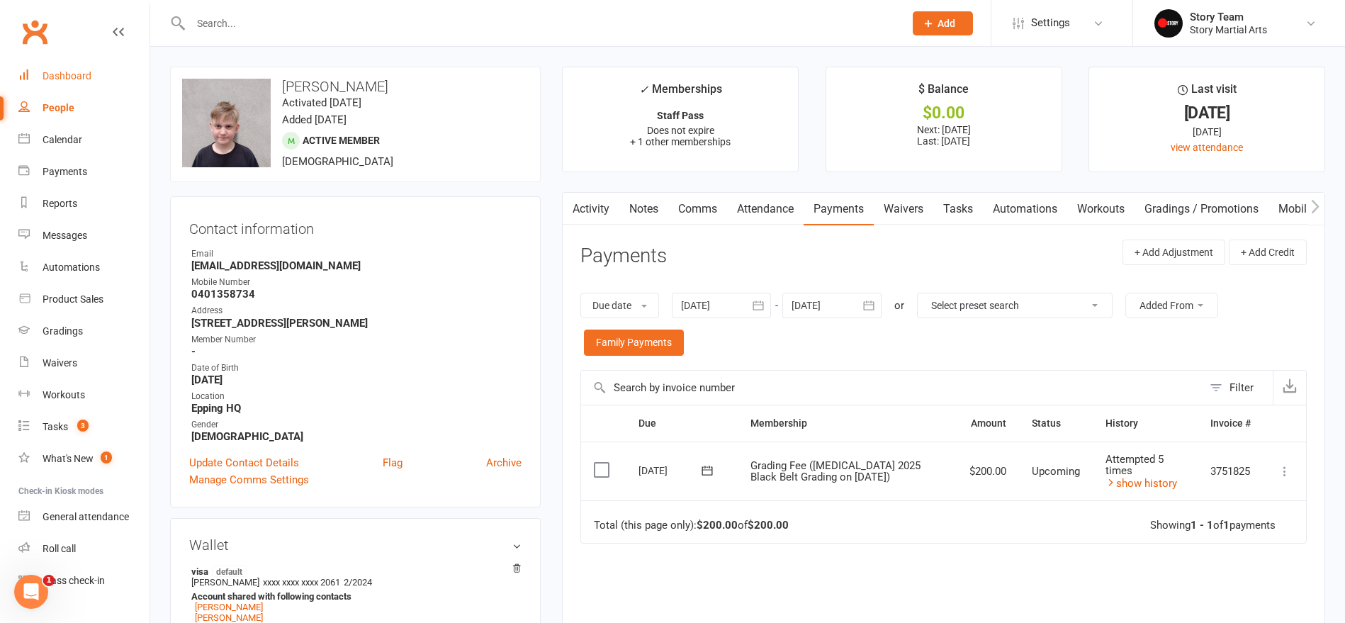
click at [68, 82] on link "Dashboard" at bounding box center [83, 76] width 131 height 32
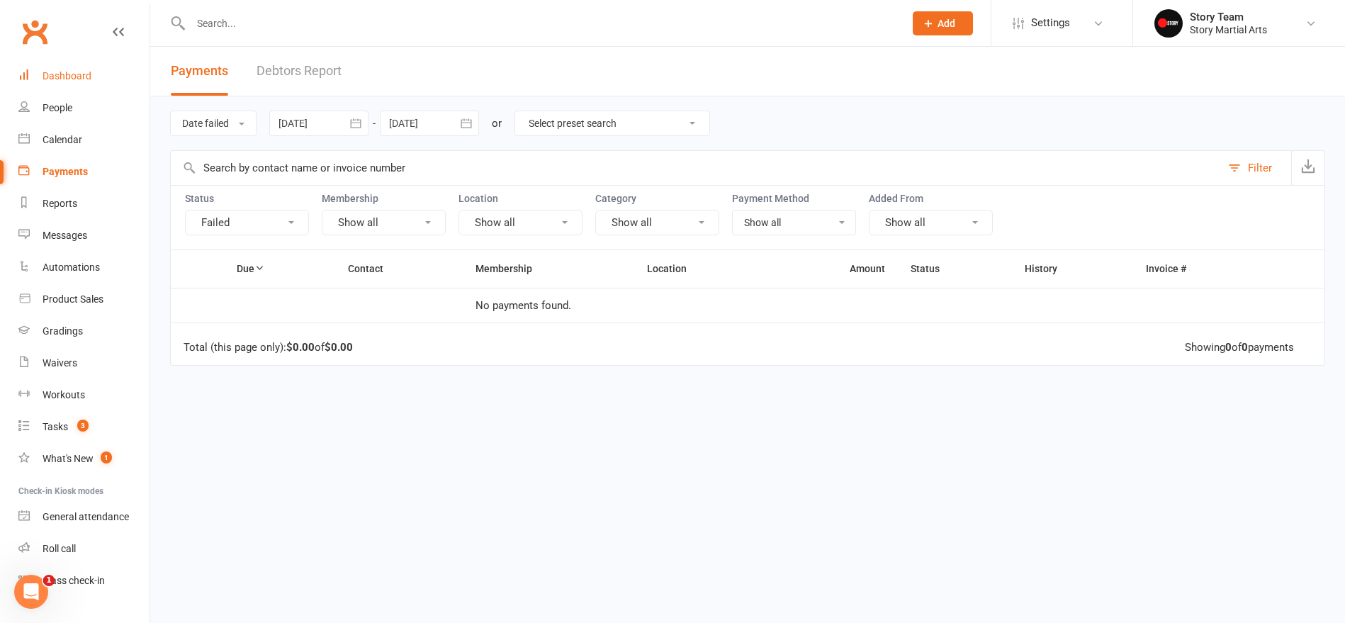
click at [58, 84] on link "Dashboard" at bounding box center [83, 76] width 131 height 32
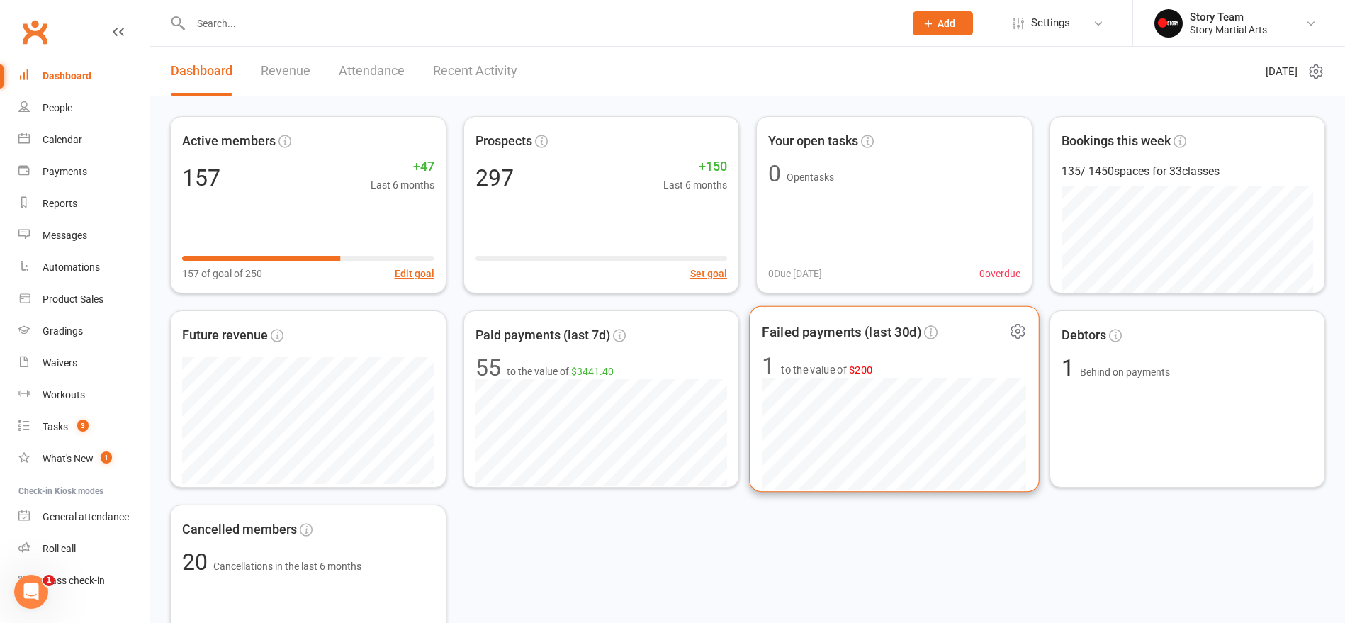
click at [1023, 333] on icon at bounding box center [1018, 332] width 18 height 18
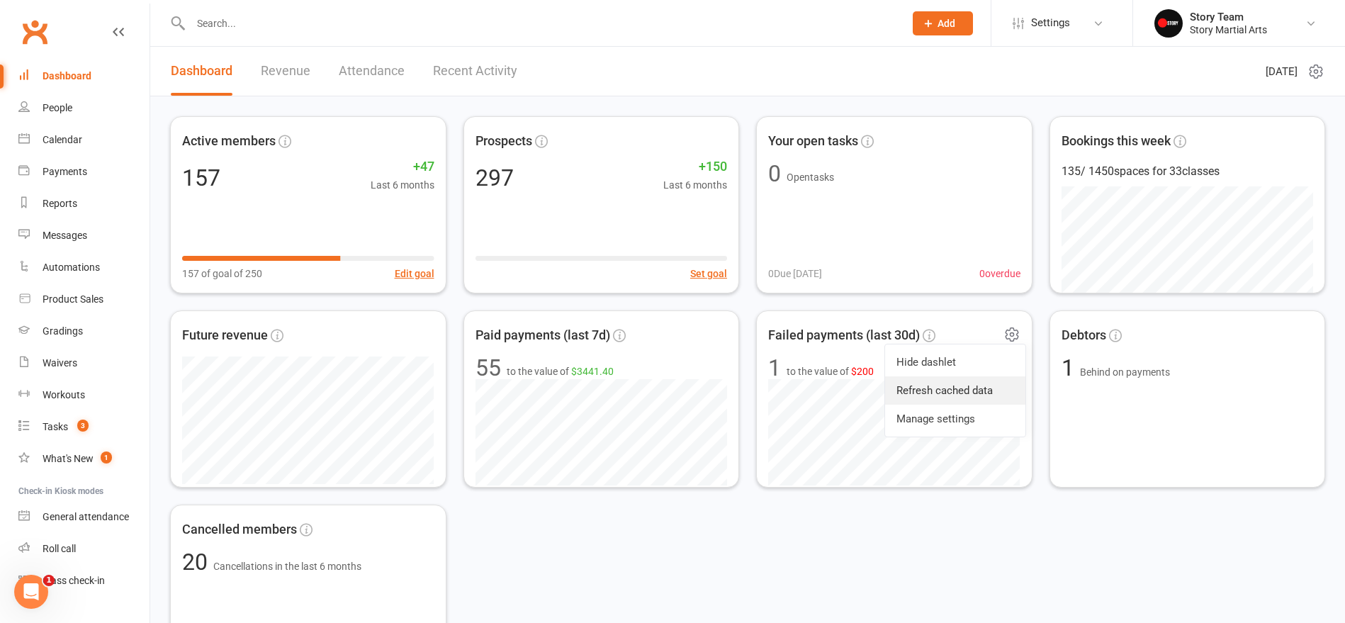
click at [972, 390] on link "Refresh cached data" at bounding box center [955, 390] width 140 height 28
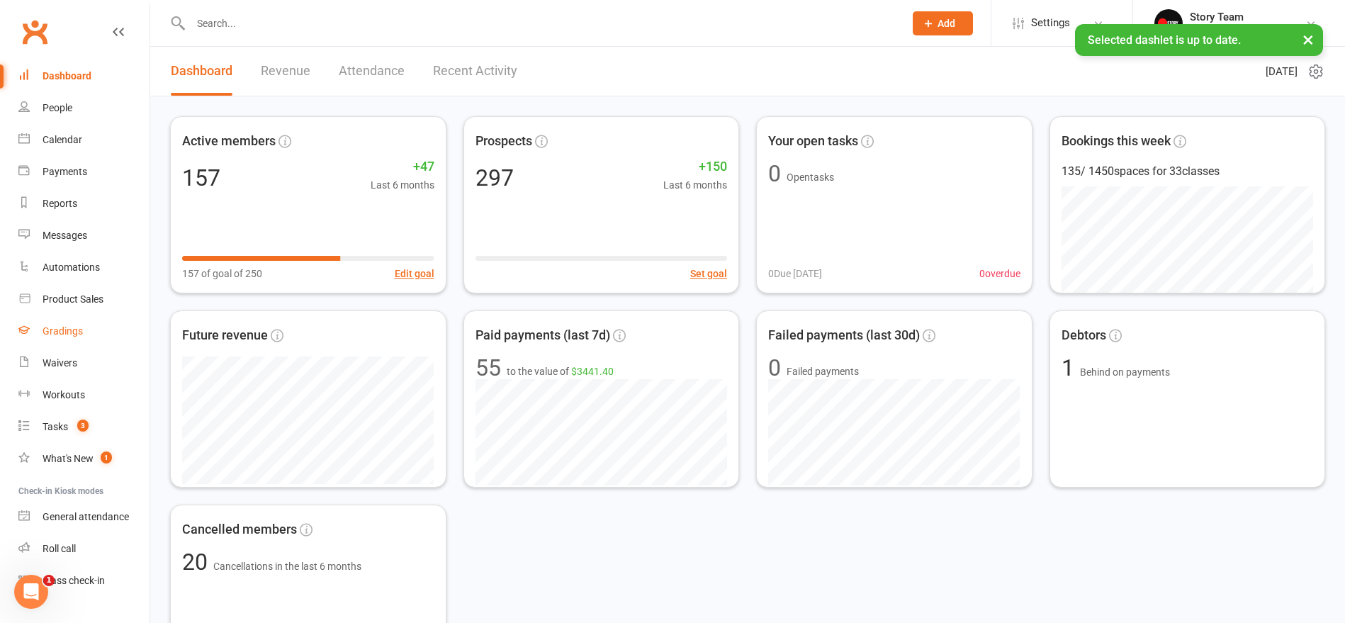
click at [65, 328] on div "Gradings" at bounding box center [63, 330] width 40 height 11
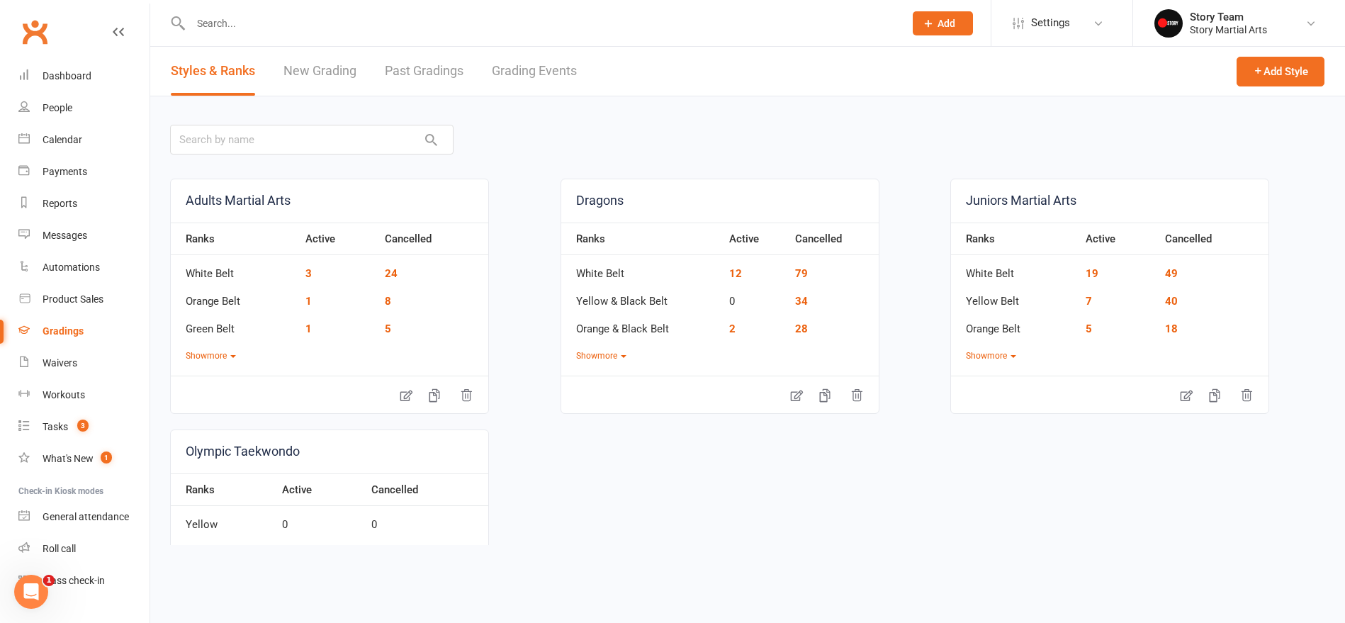
click at [504, 72] on link "Grading Events" at bounding box center [534, 71] width 85 height 49
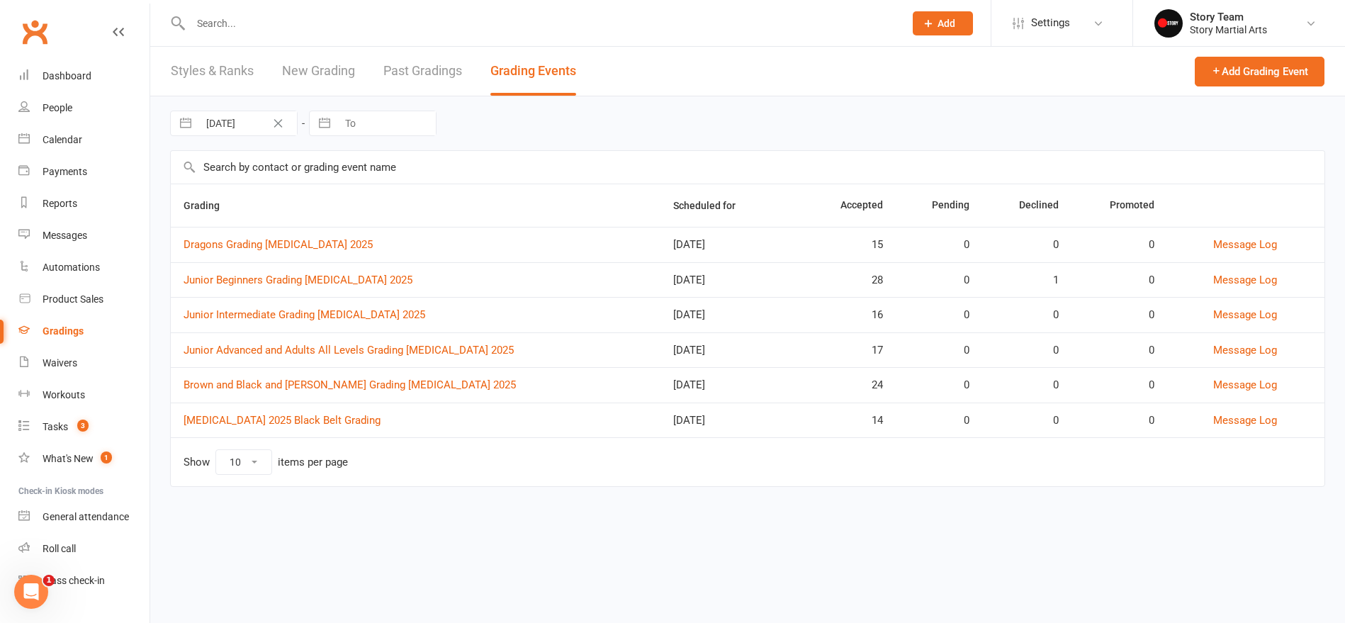
click at [287, 382] on link "Brown and Black and Cho Dan Bo Grading T3 2025" at bounding box center [350, 385] width 332 height 13
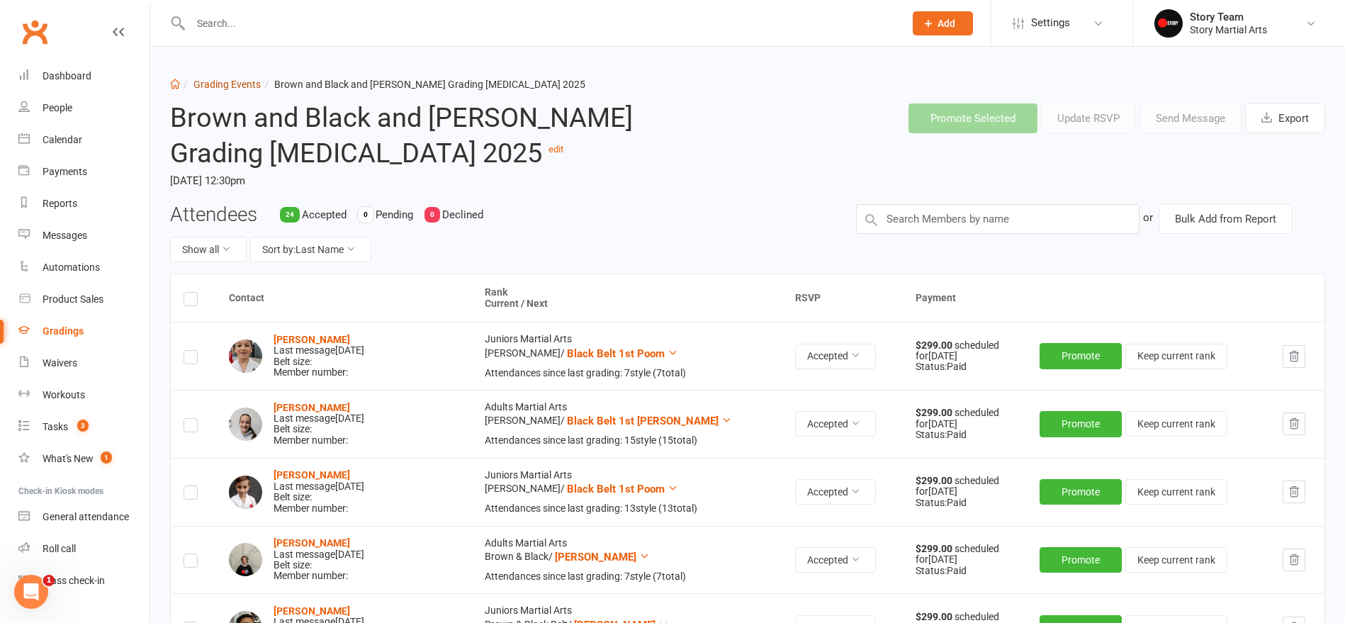
click at [227, 83] on link "Grading Events" at bounding box center [227, 84] width 67 height 11
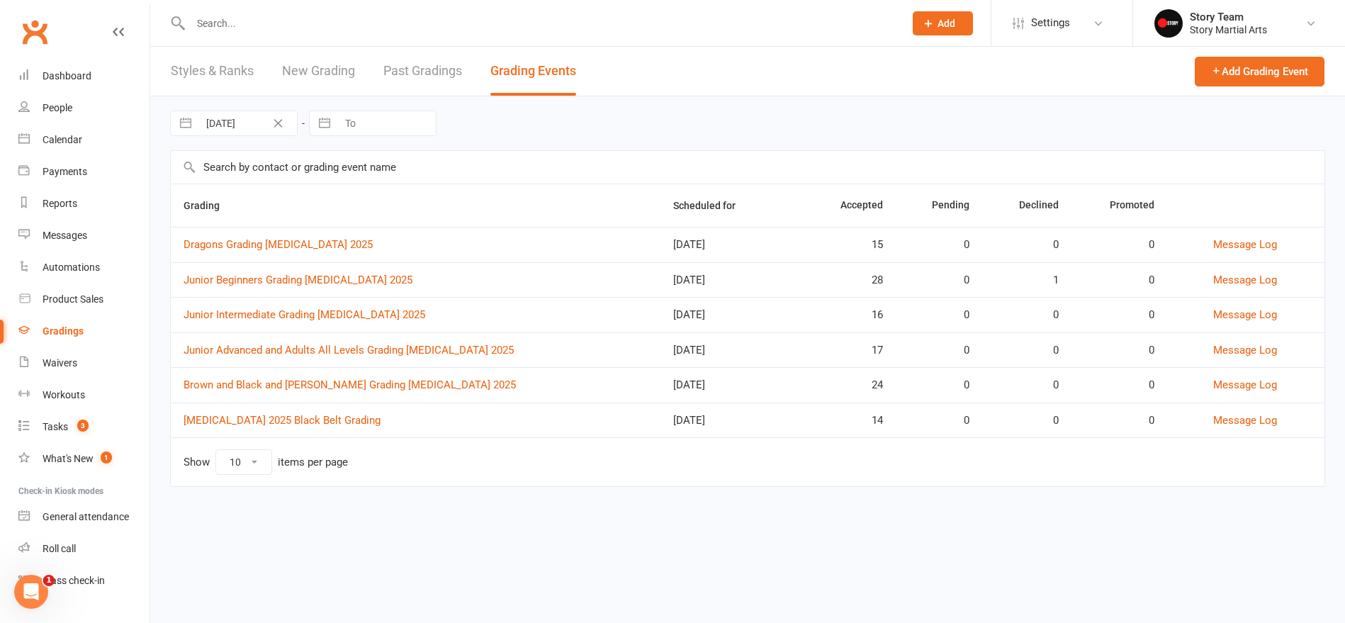
click at [247, 420] on link "T3 2025 Black Belt Grading" at bounding box center [282, 420] width 197 height 13
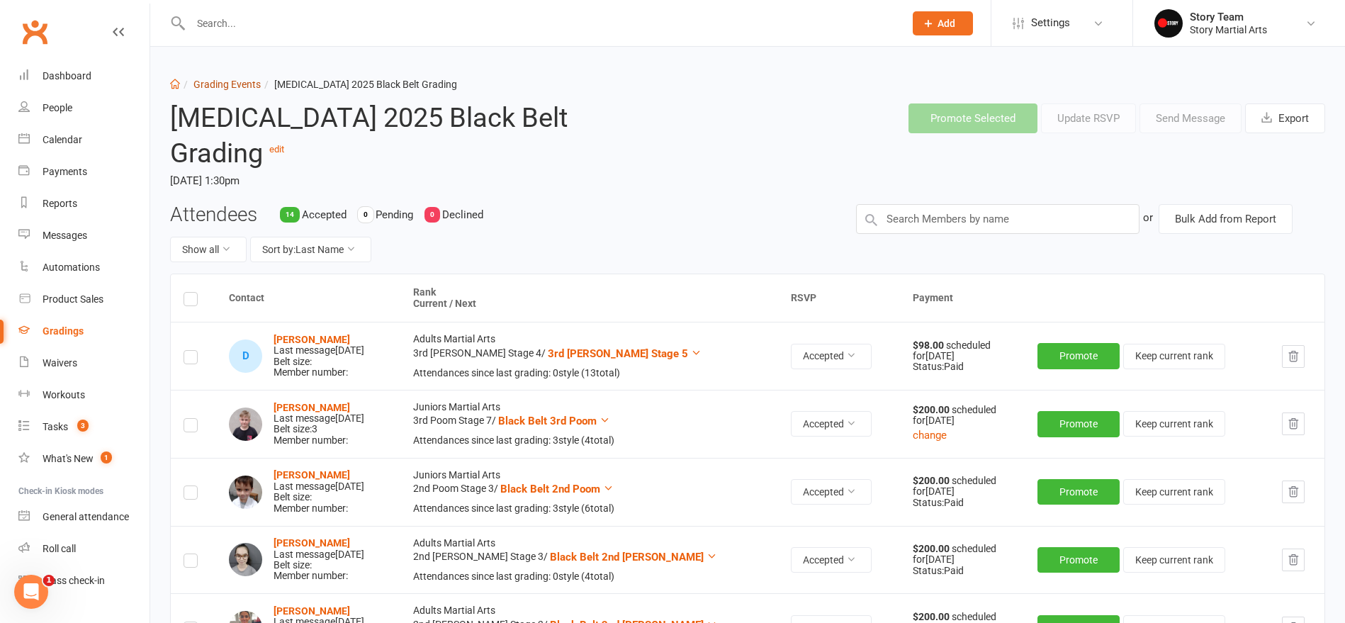
click at [227, 83] on link "Grading Events" at bounding box center [227, 84] width 67 height 11
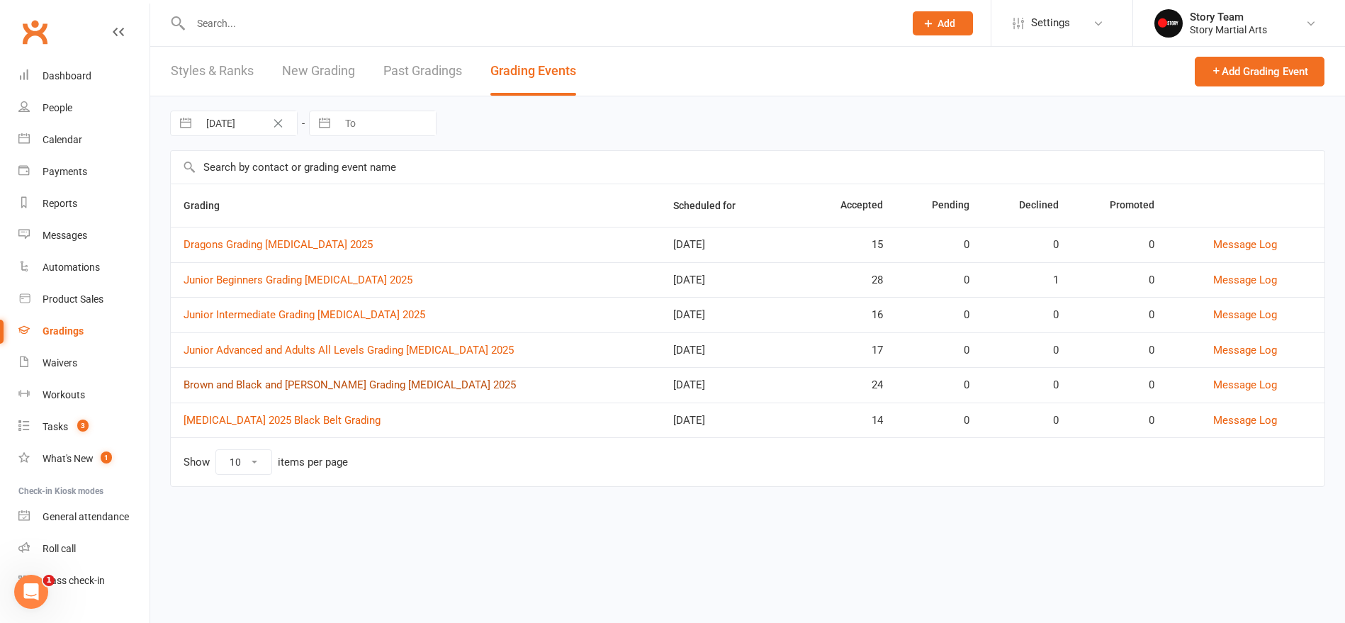
click at [318, 382] on link "Brown and Black and Cho Dan Bo Grading T3 2025" at bounding box center [350, 385] width 332 height 13
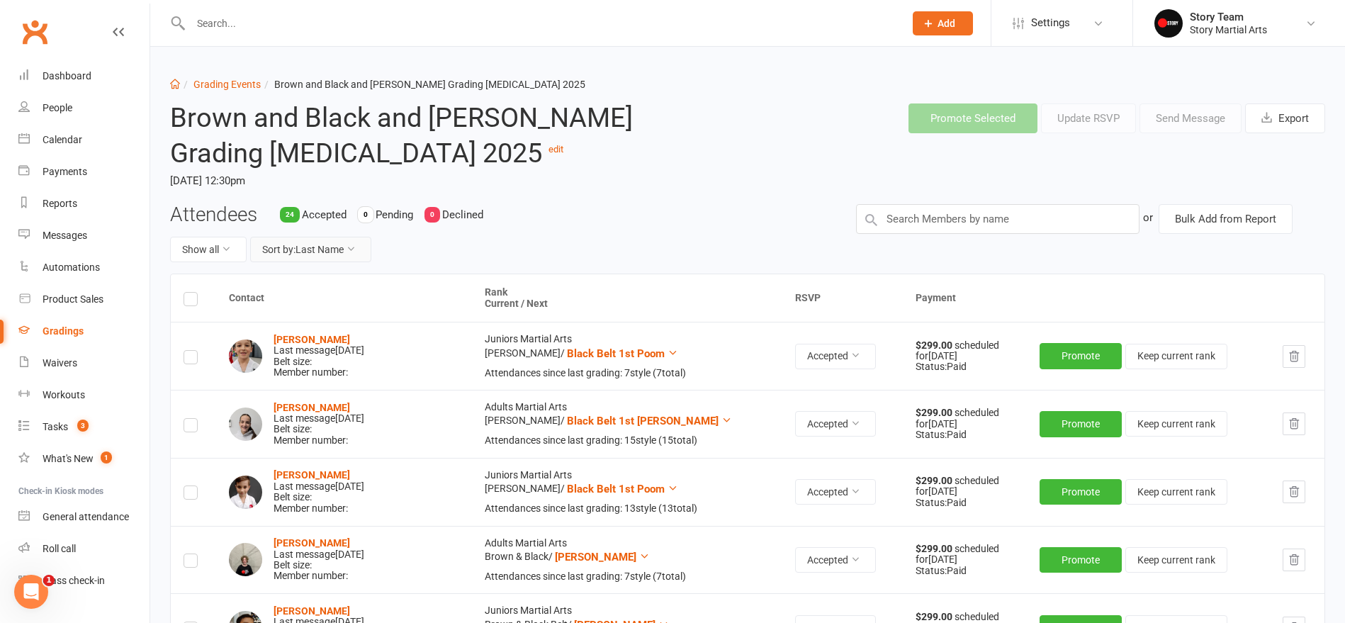
click at [332, 241] on button "Sort by: Last Name" at bounding box center [310, 250] width 121 height 26
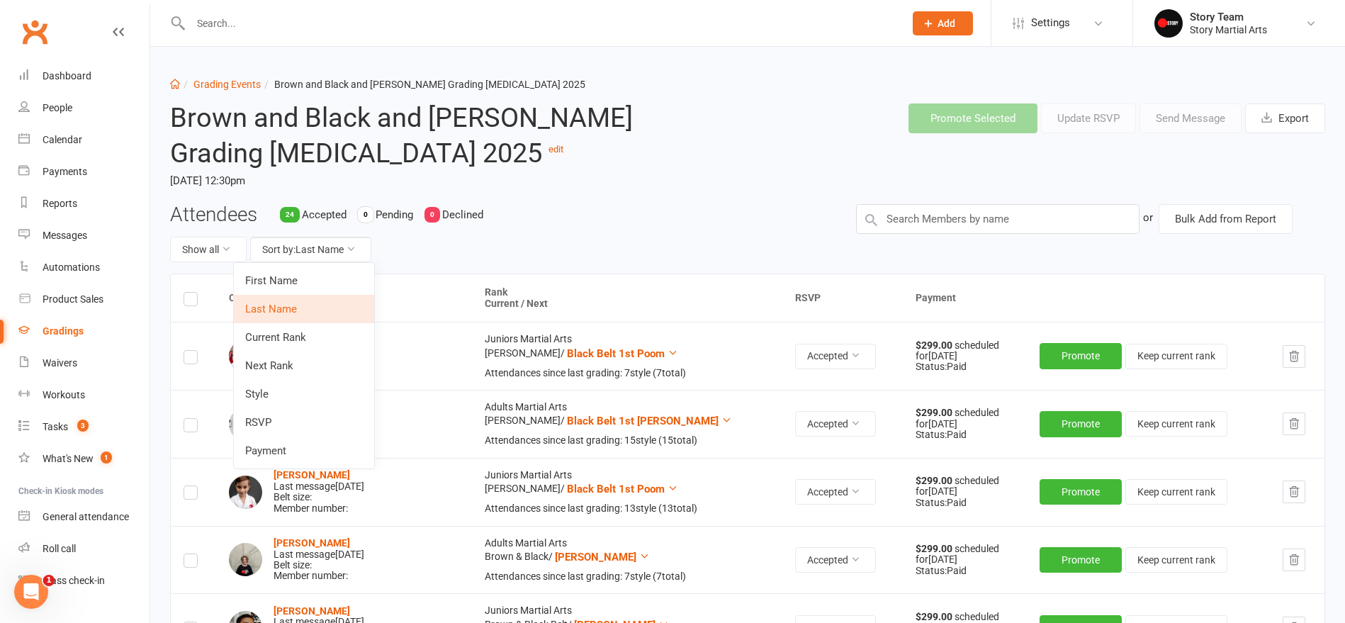
click at [299, 370] on link "Next Rank" at bounding box center [304, 366] width 140 height 28
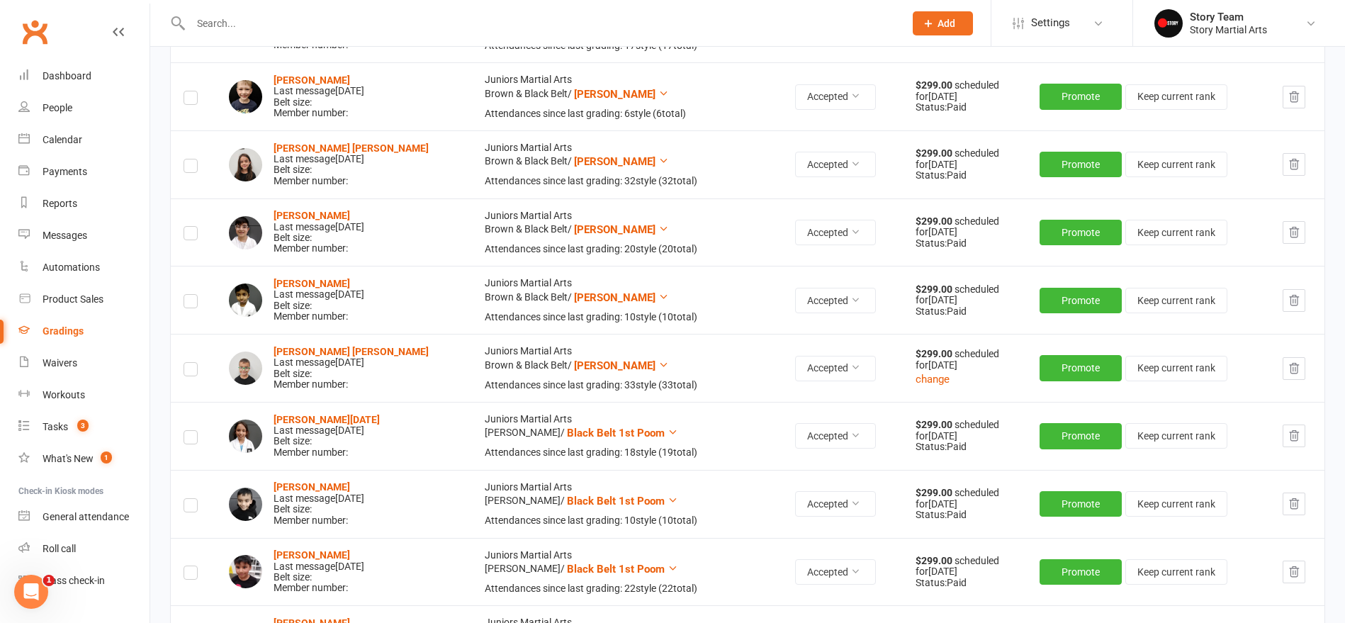
scroll to position [602, 0]
